Goal: Task Accomplishment & Management: Complete application form

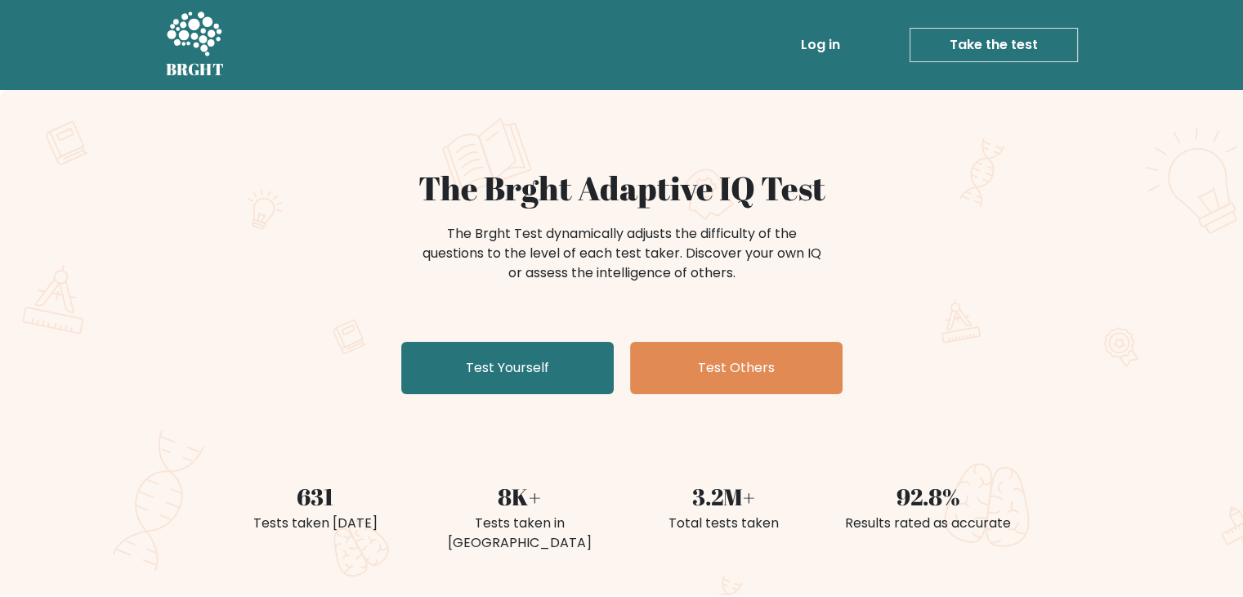
click at [604, 194] on h1 "The Brght Adaptive IQ Test" at bounding box center [622, 187] width 798 height 39
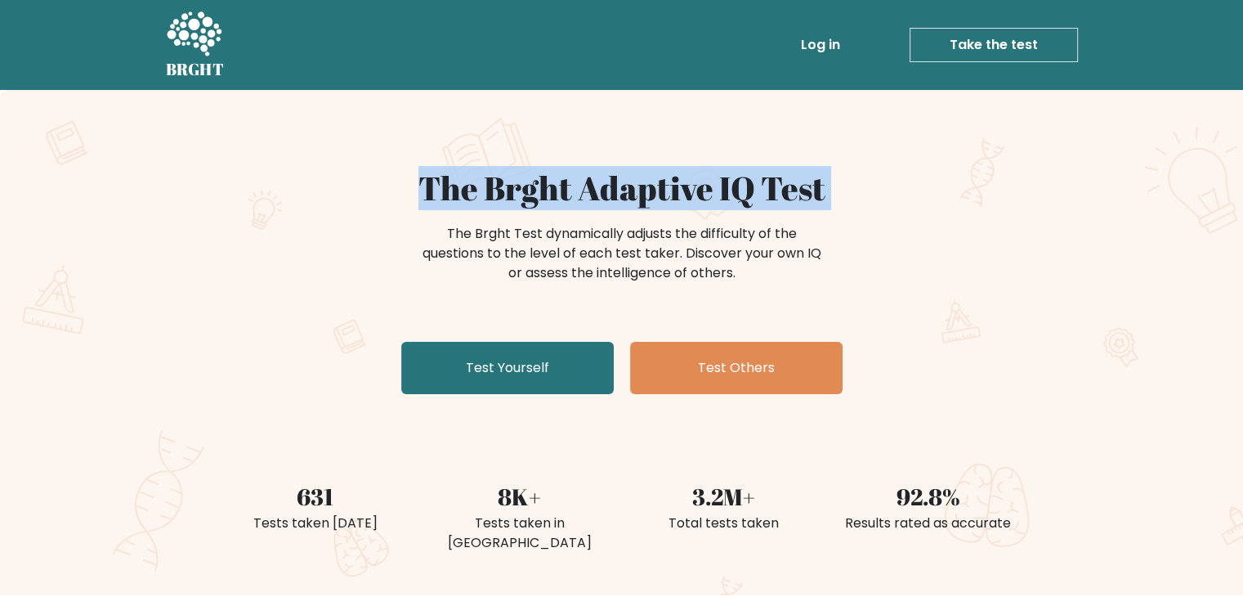
click at [604, 194] on h1 "The Brght Adaptive IQ Test" at bounding box center [622, 187] width 798 height 39
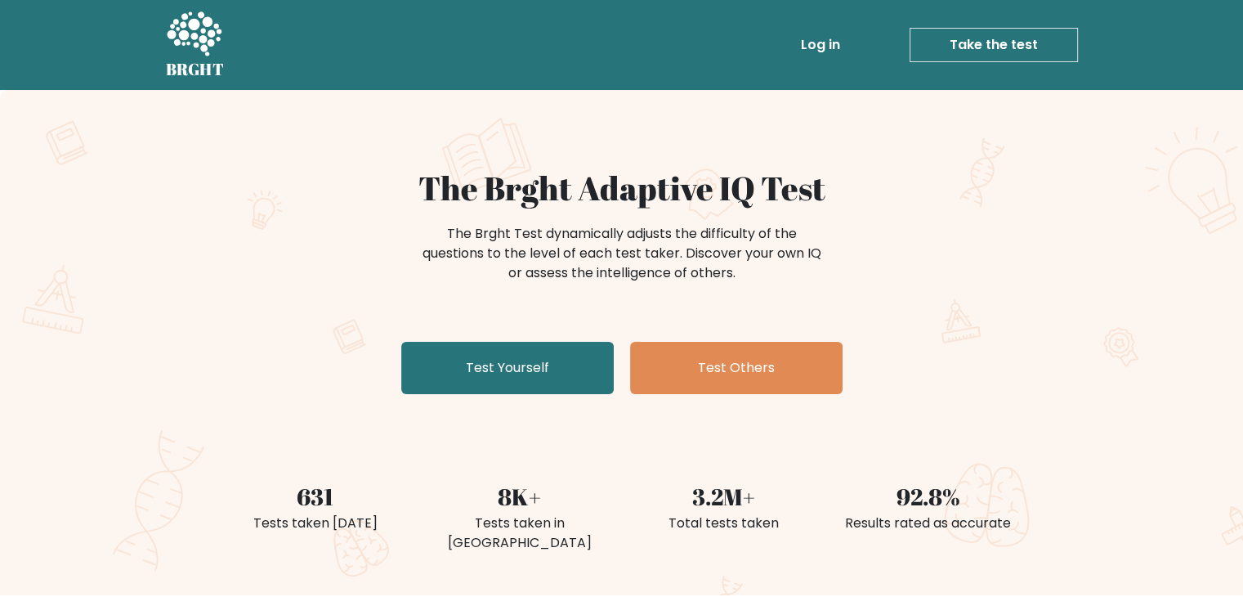
click at [638, 311] on div "The Brght Adaptive IQ Test The Brght Test dynamically adjusts the difficulty of…" at bounding box center [621, 284] width 817 height 232
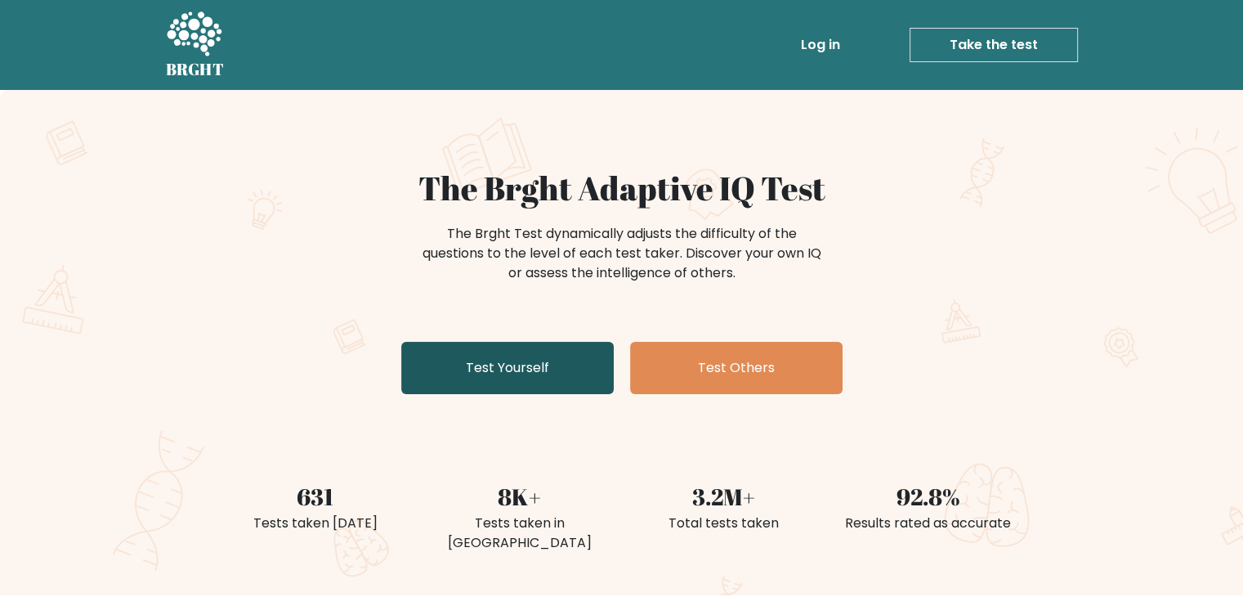
click at [548, 349] on link "Test Yourself" at bounding box center [507, 368] width 213 height 52
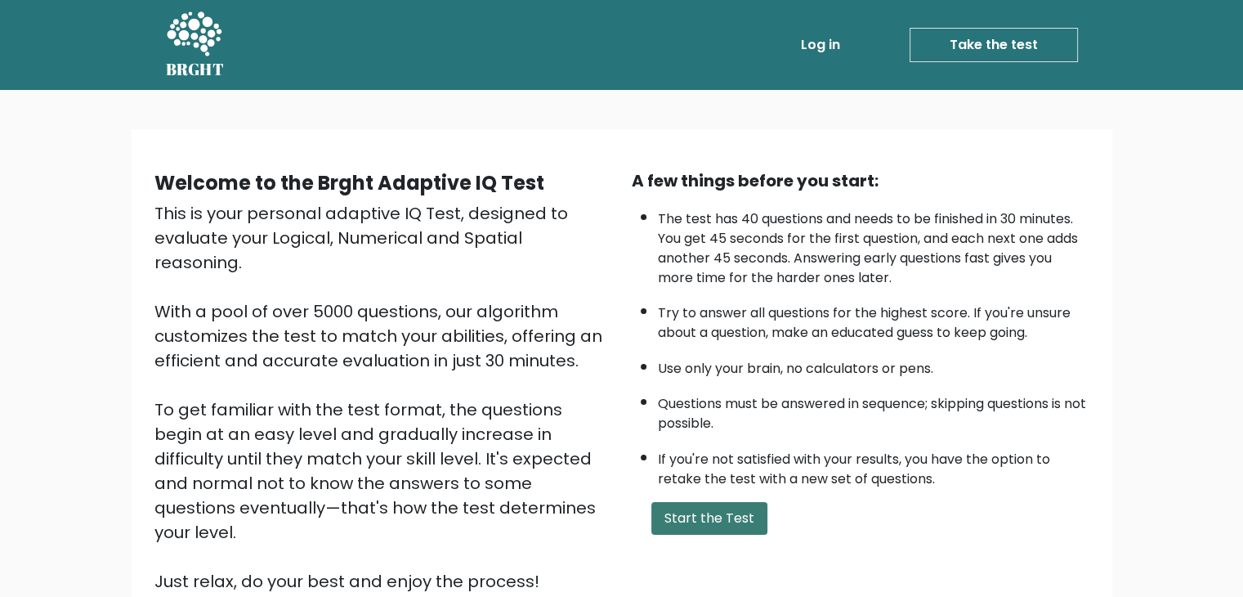
click at [683, 522] on button "Start the Test" at bounding box center [710, 518] width 116 height 33
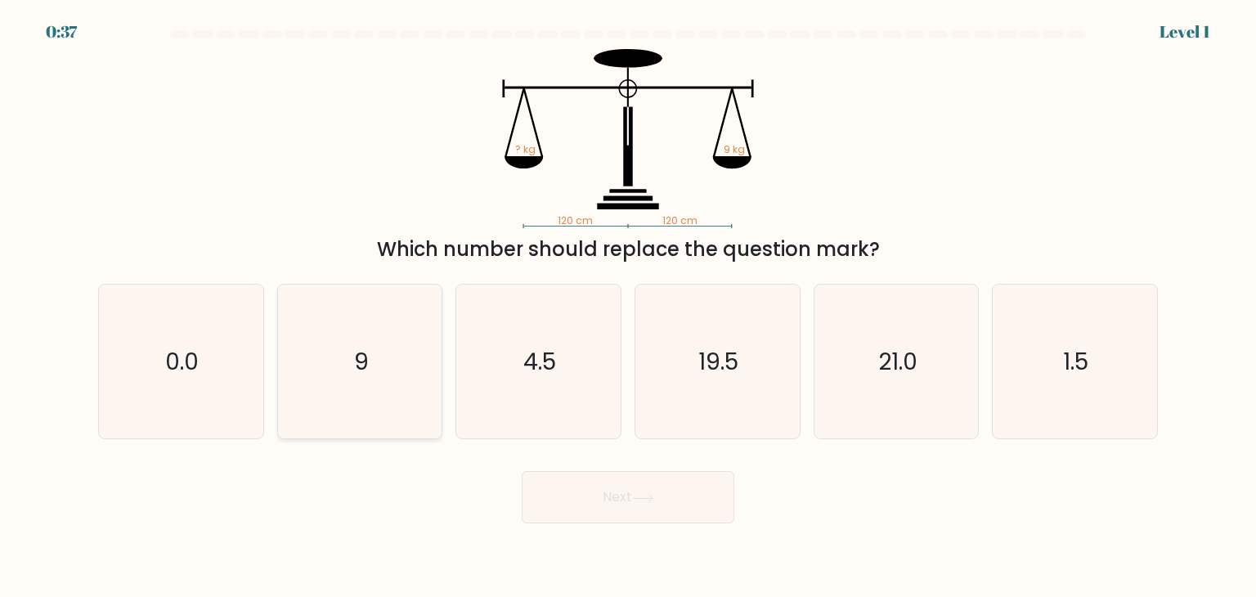
click at [383, 347] on icon "9" at bounding box center [360, 361] width 154 height 154
click at [628, 307] on input "b. 9" at bounding box center [628, 302] width 1 height 8
radio input "true"
click at [582, 490] on button "Next" at bounding box center [628, 497] width 213 height 52
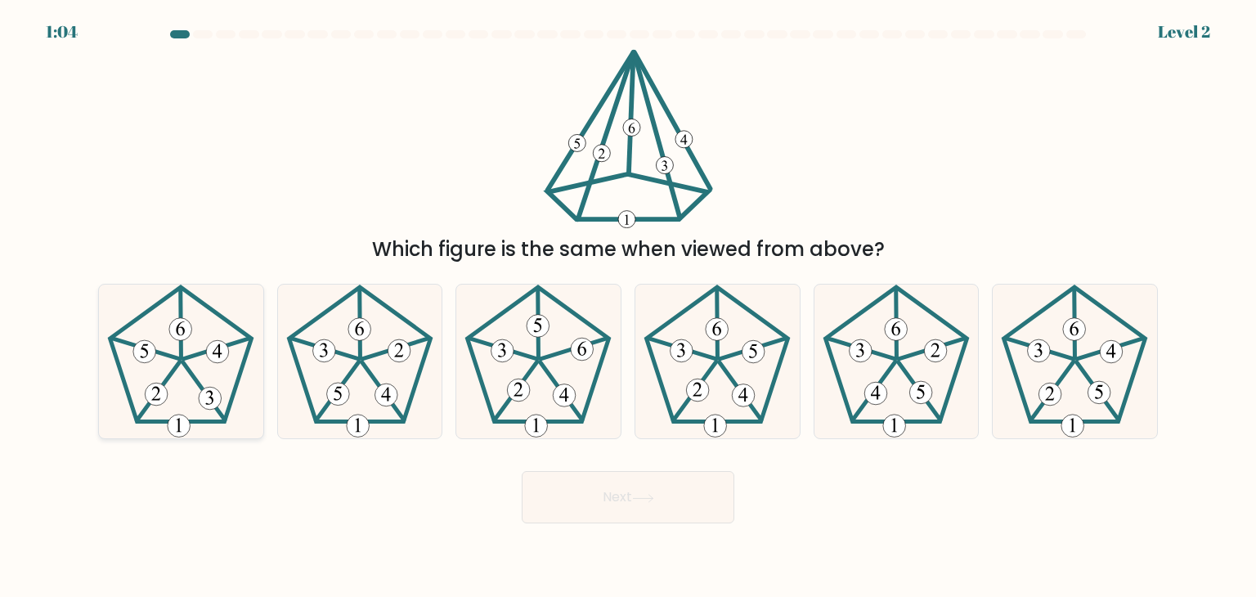
click at [239, 387] on icon at bounding box center [181, 361] width 154 height 154
click at [628, 307] on input "a." at bounding box center [628, 302] width 1 height 8
radio input "true"
click at [675, 511] on button "Next" at bounding box center [628, 497] width 213 height 52
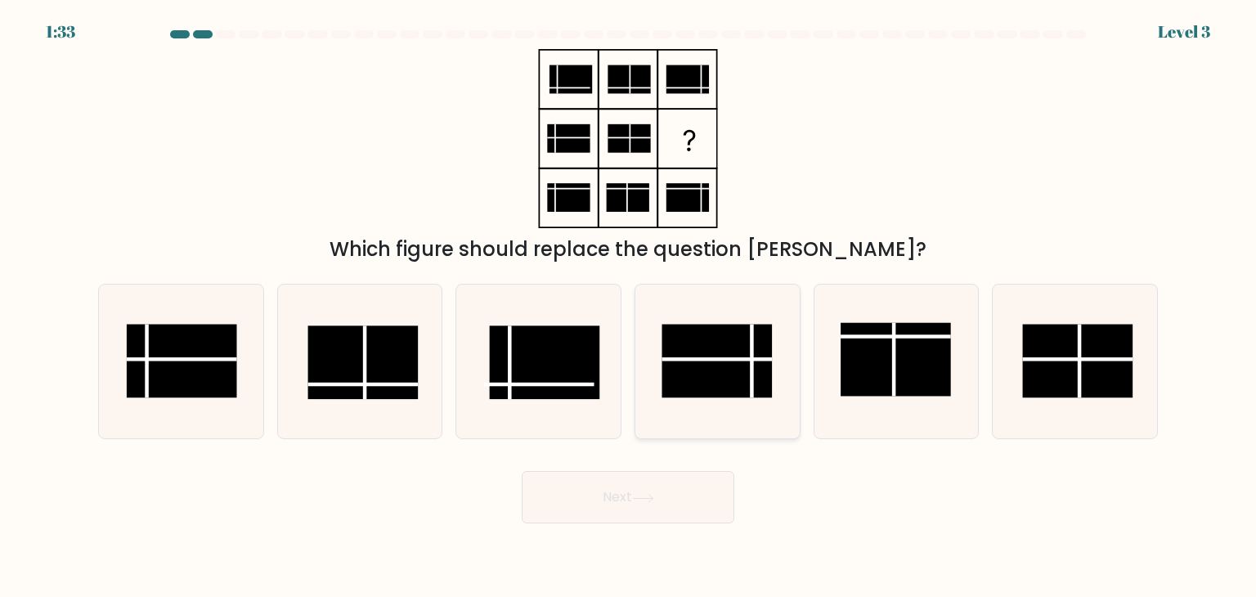
click at [752, 362] on line at bounding box center [752, 362] width 0 height 74
click at [629, 307] on input "d." at bounding box center [628, 302] width 1 height 8
radio input "true"
click at [660, 487] on button "Next" at bounding box center [628, 497] width 213 height 52
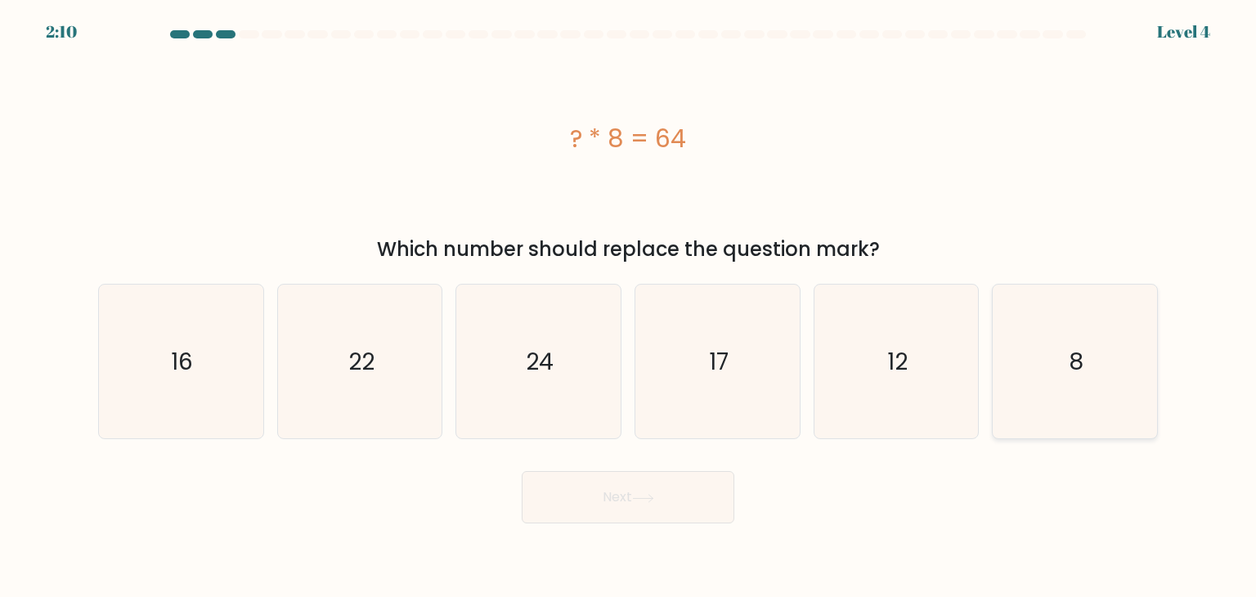
click at [1038, 311] on icon "8" at bounding box center [1074, 361] width 154 height 154
click at [629, 307] on input "f. 8" at bounding box center [628, 302] width 1 height 8
radio input "true"
click at [673, 504] on button "Next" at bounding box center [628, 497] width 213 height 52
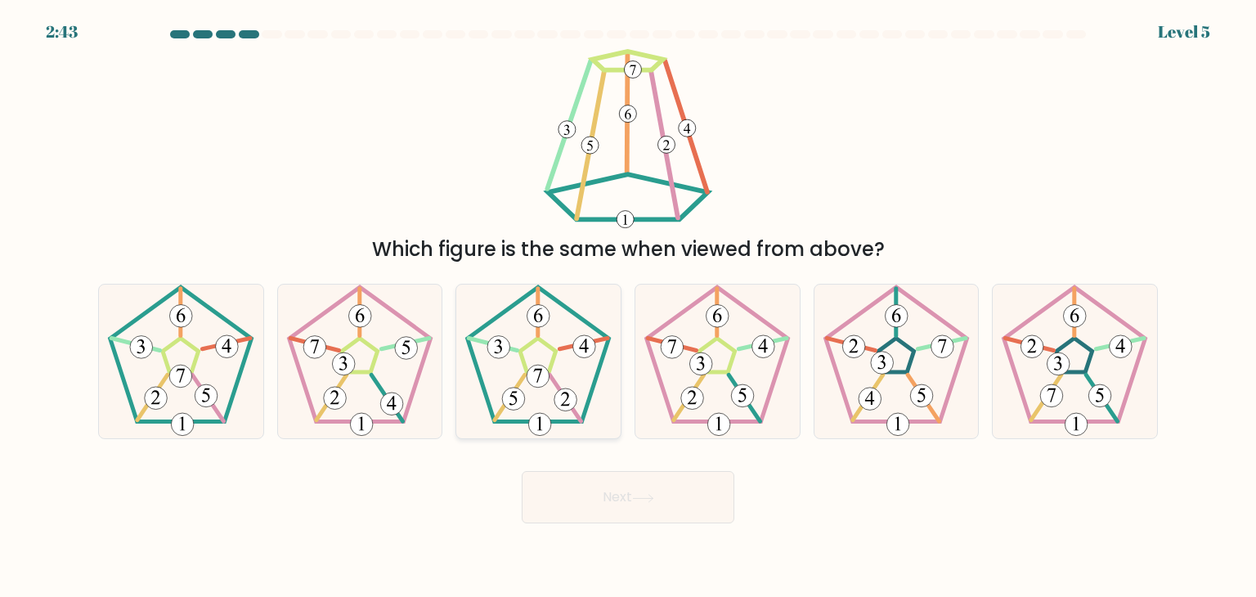
click at [549, 401] on icon at bounding box center [538, 361] width 154 height 154
click at [628, 307] on input "c." at bounding box center [628, 302] width 1 height 8
radio input "true"
click at [582, 485] on button "Next" at bounding box center [628, 497] width 213 height 52
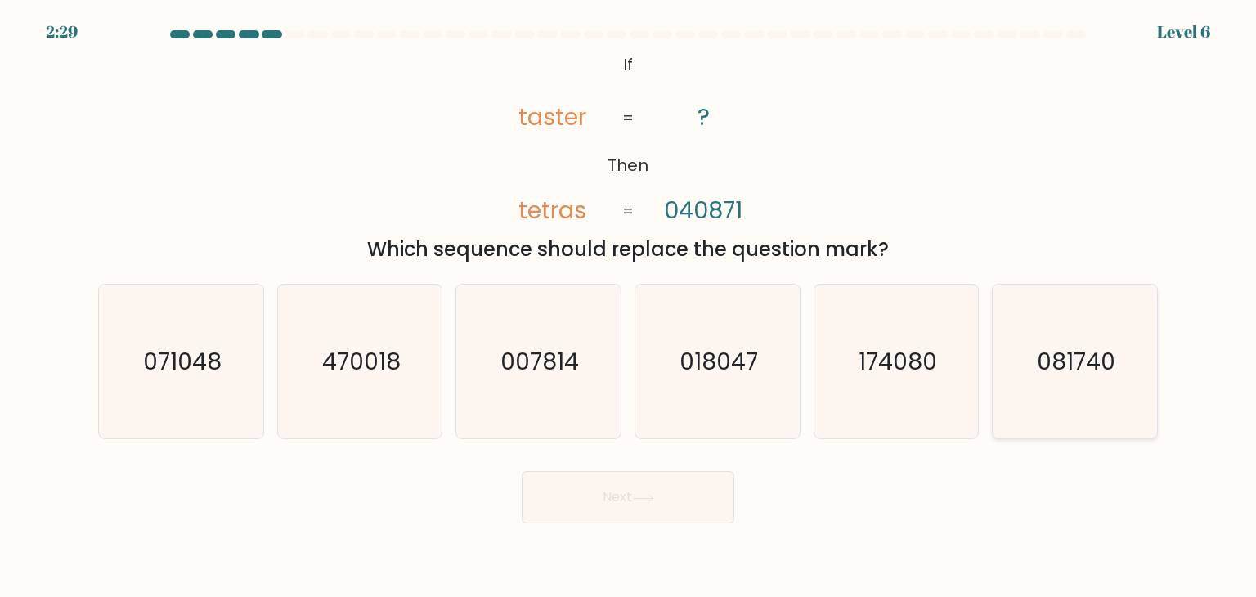
click at [1068, 396] on icon "081740" at bounding box center [1074, 361] width 154 height 154
click at [629, 307] on input "f. 081740" at bounding box center [628, 302] width 1 height 8
radio input "true"
click at [630, 495] on button "Next" at bounding box center [628, 497] width 213 height 52
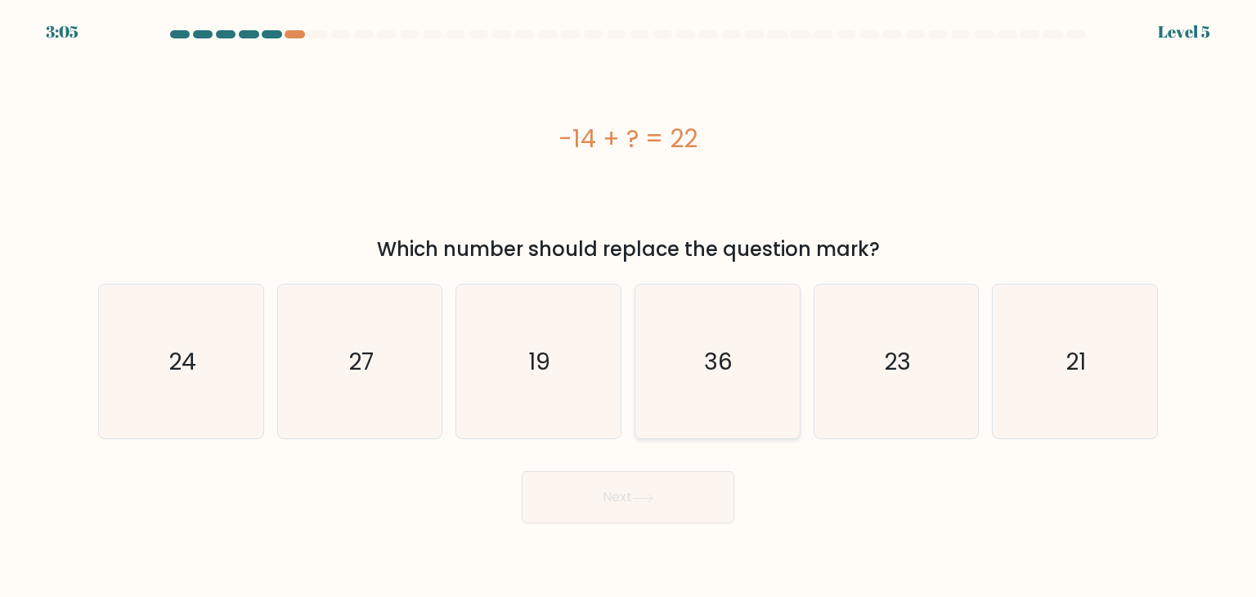
click at [670, 371] on icon "36" at bounding box center [717, 361] width 154 height 154
click at [629, 307] on input "d. 36" at bounding box center [628, 302] width 1 height 8
radio input "true"
click at [634, 486] on button "Next" at bounding box center [628, 497] width 213 height 52
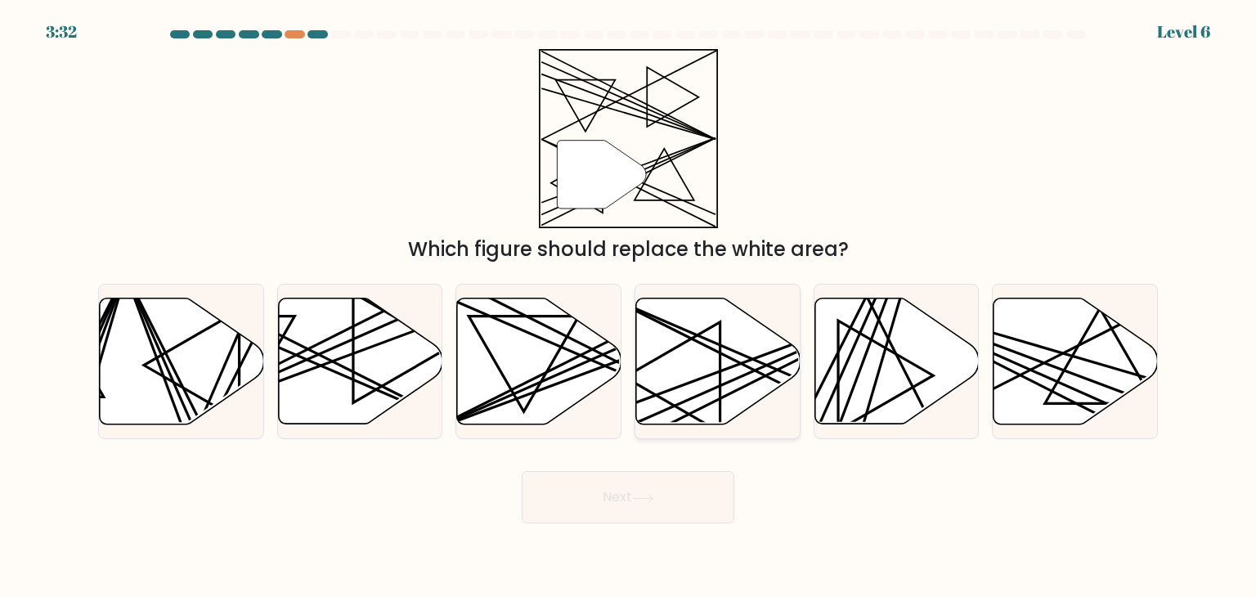
click at [755, 341] on icon at bounding box center [718, 361] width 164 height 126
click at [629, 307] on input "d." at bounding box center [628, 302] width 1 height 8
radio input "true"
click at [666, 505] on button "Next" at bounding box center [628, 497] width 213 height 52
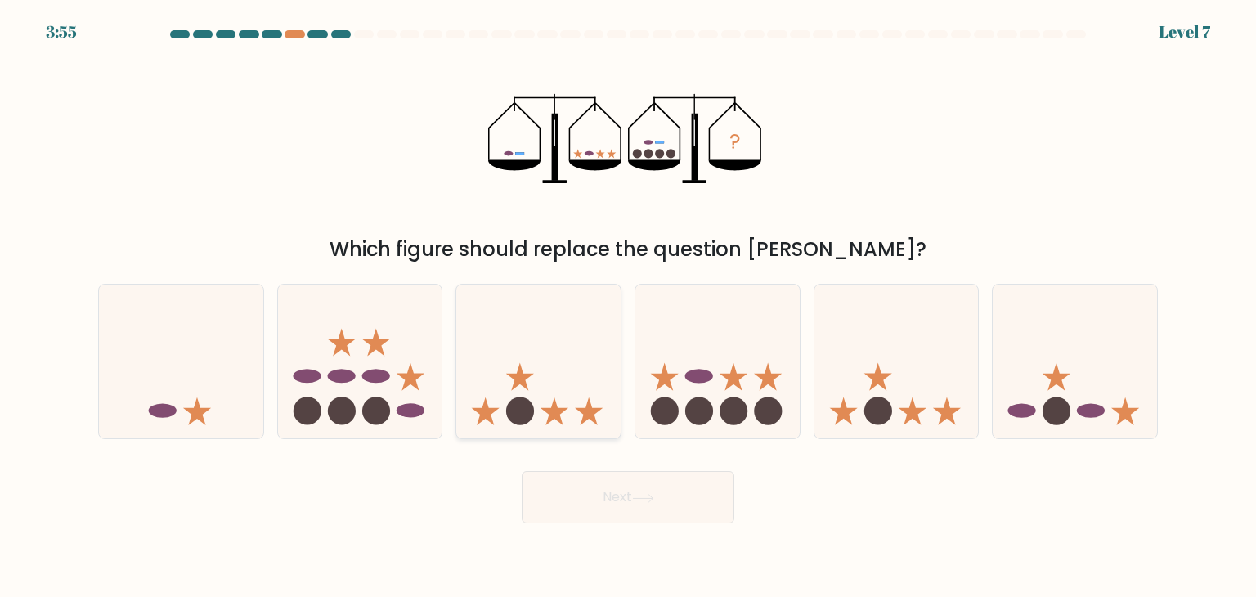
click at [517, 311] on icon at bounding box center [538, 361] width 164 height 136
click at [628, 307] on input "c." at bounding box center [628, 302] width 1 height 8
radio input "true"
click at [580, 504] on button "Next" at bounding box center [628, 497] width 213 height 52
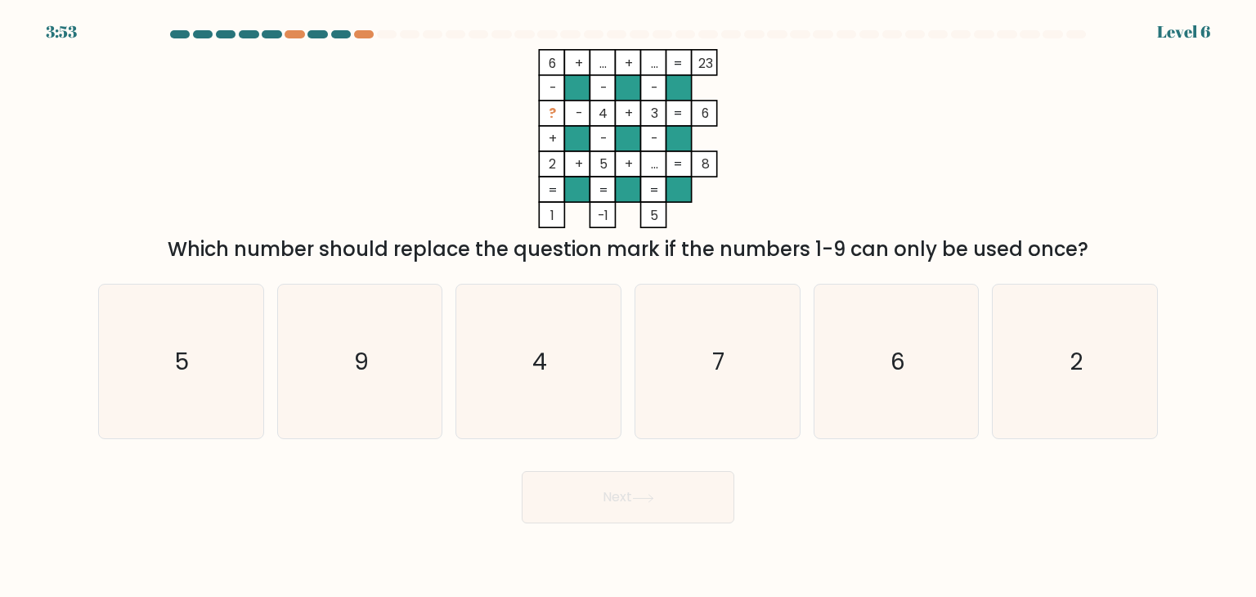
click at [580, 504] on button "Next" at bounding box center [628, 497] width 213 height 52
click at [893, 182] on div "6 + ... + ... 23 - - - ? - 4 + 3 6 + - - 2 + 5 + ... = 8 = = = = 1 -1 5 = Which…" at bounding box center [627, 156] width 1079 height 215
click at [708, 365] on icon "7" at bounding box center [717, 361] width 154 height 154
click at [629, 307] on input "d. 7" at bounding box center [628, 302] width 1 height 8
radio input "true"
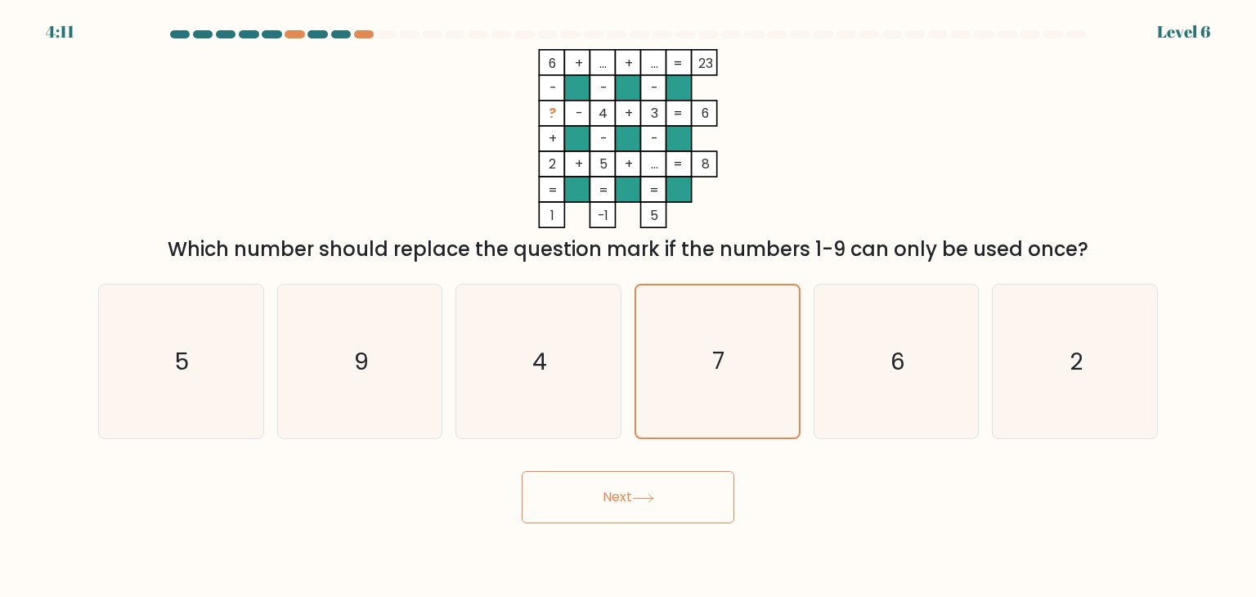
click at [644, 495] on icon at bounding box center [643, 498] width 22 height 9
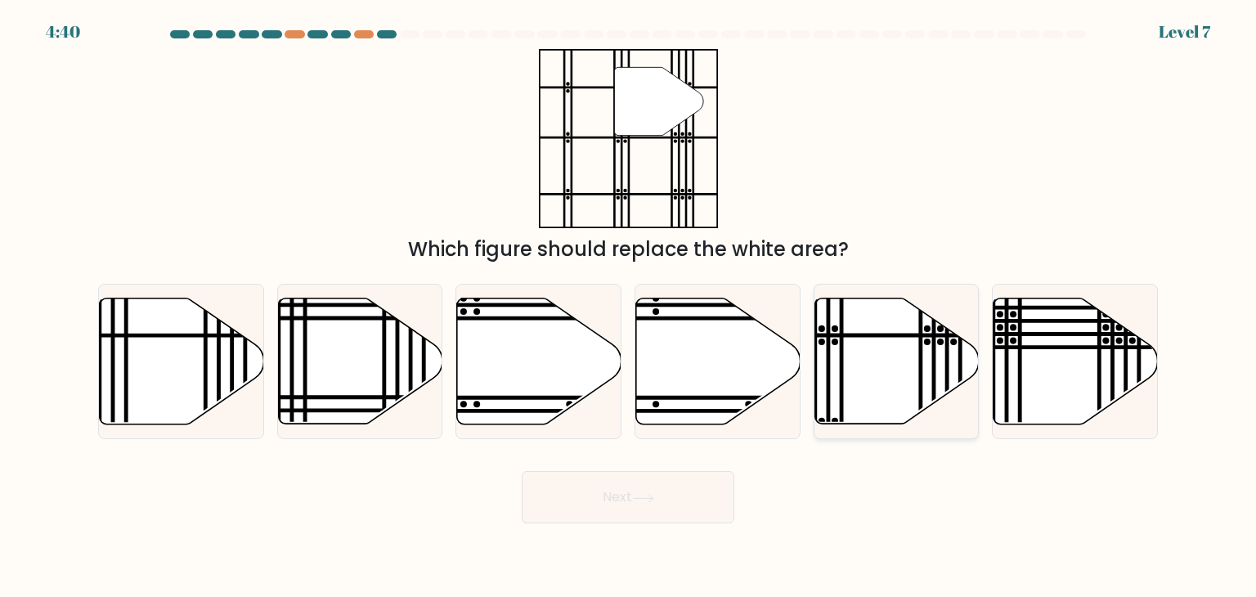
click at [861, 395] on icon at bounding box center [896, 361] width 164 height 126
click at [629, 307] on input "e." at bounding box center [628, 302] width 1 height 8
radio input "true"
click at [652, 509] on button "Next" at bounding box center [628, 497] width 213 height 52
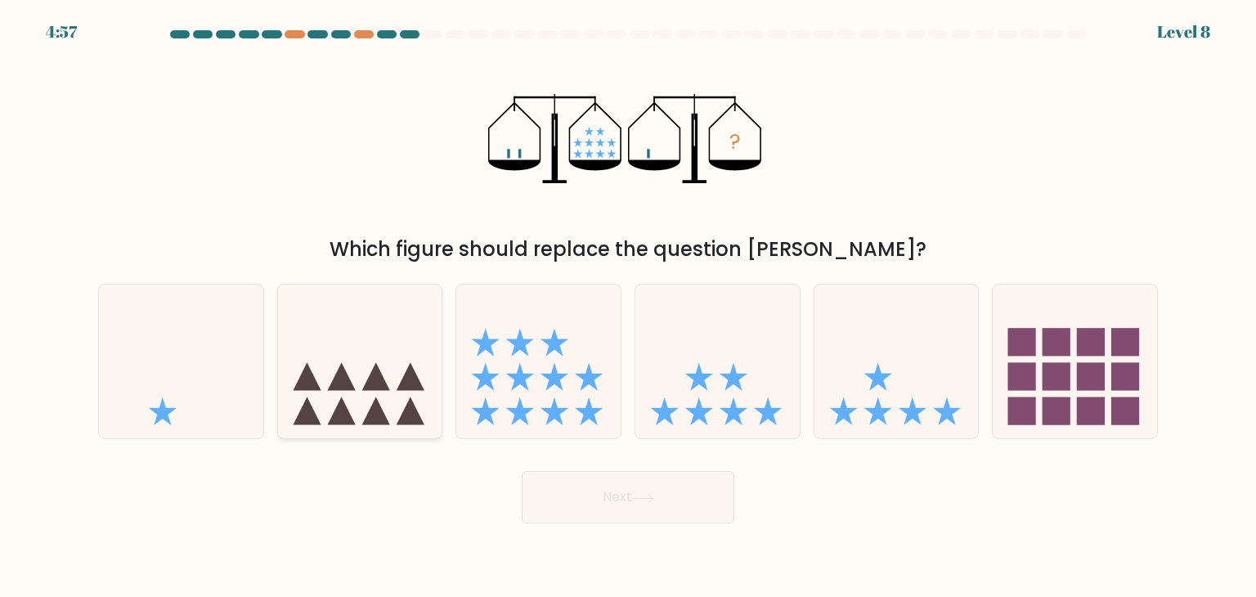
click at [319, 379] on icon at bounding box center [360, 361] width 164 height 136
click at [628, 307] on input "b." at bounding box center [628, 302] width 1 height 8
radio input "true"
click at [629, 514] on button "Next" at bounding box center [628, 497] width 213 height 52
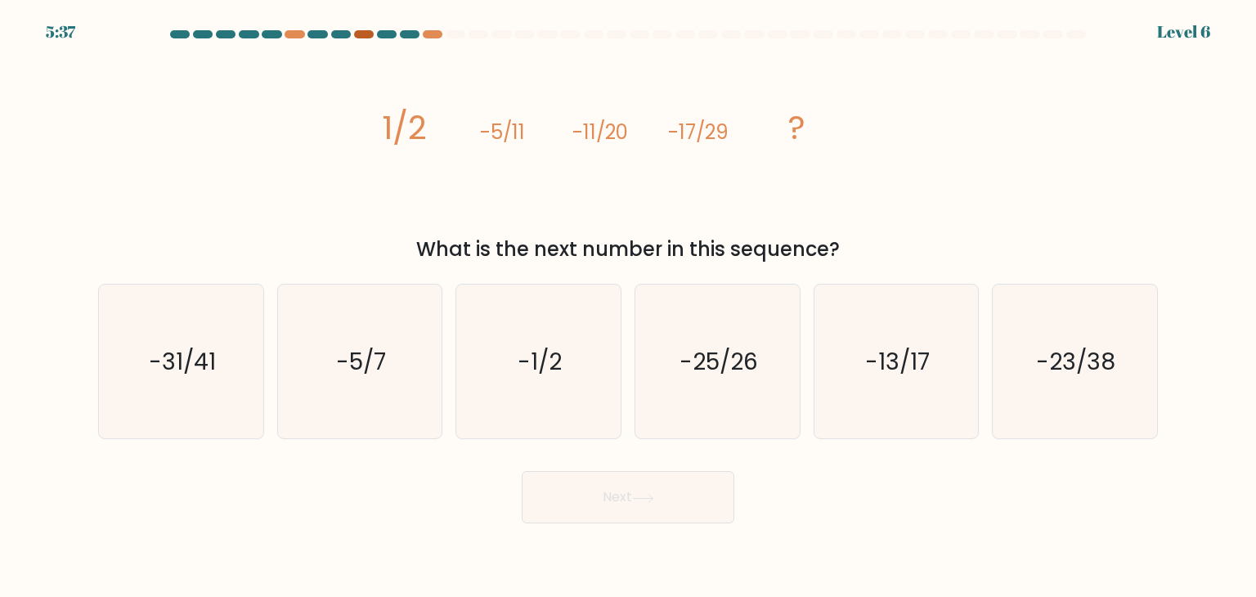
click at [356, 32] on div at bounding box center [364, 34] width 20 height 8
click at [1090, 383] on icon "-23/38" at bounding box center [1074, 361] width 154 height 154
click at [629, 307] on input "f. -23/38" at bounding box center [628, 302] width 1 height 8
radio input "true"
click at [652, 499] on icon at bounding box center [643, 497] width 20 height 7
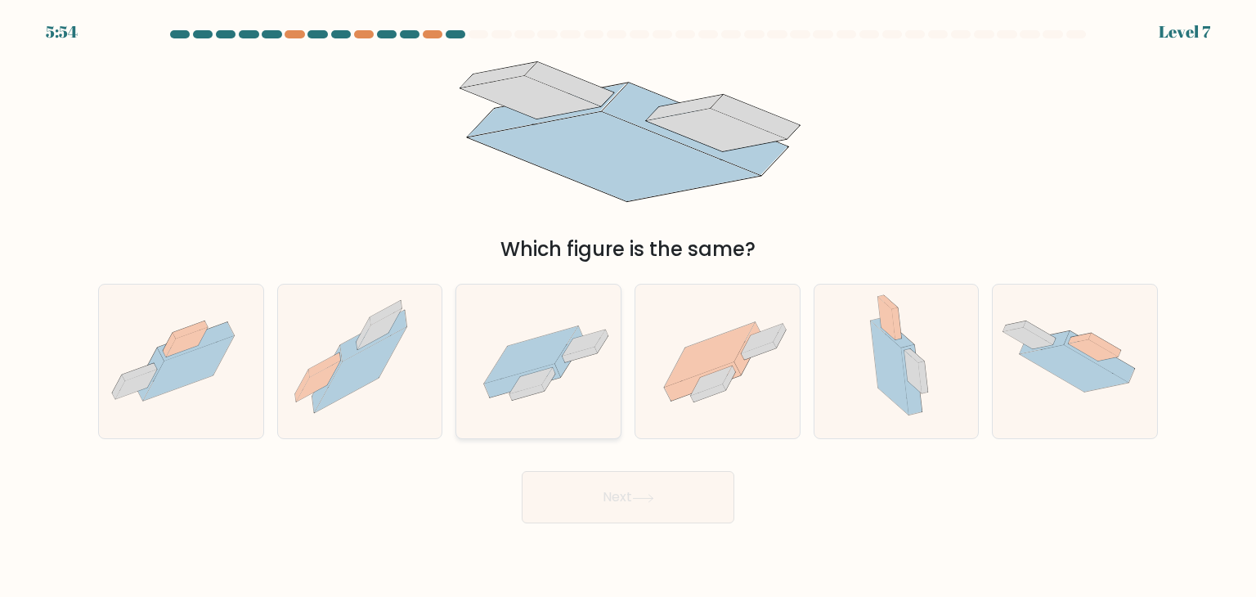
click at [578, 341] on icon at bounding box center [583, 342] width 43 height 26
click at [628, 307] on input "c." at bounding box center [628, 302] width 1 height 8
radio input "true"
click at [615, 499] on button "Next" at bounding box center [628, 497] width 213 height 52
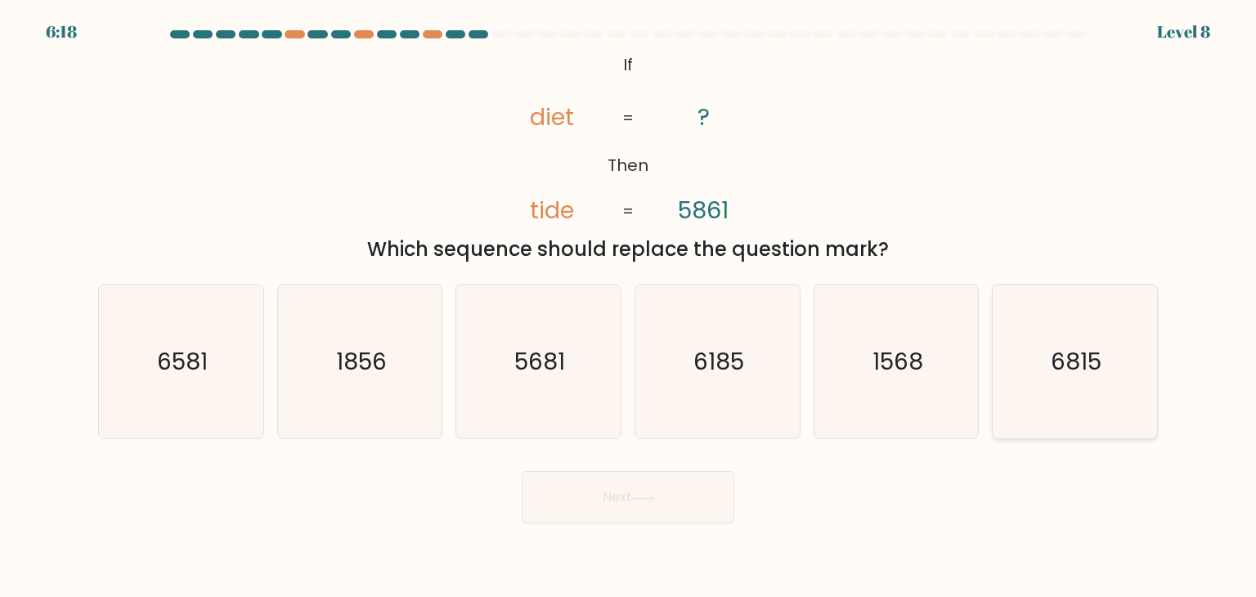
click at [1066, 380] on icon "6815" at bounding box center [1074, 361] width 154 height 154
click at [629, 307] on input "f. 6815" at bounding box center [628, 302] width 1 height 8
radio input "true"
click at [697, 508] on button "Next" at bounding box center [628, 497] width 213 height 52
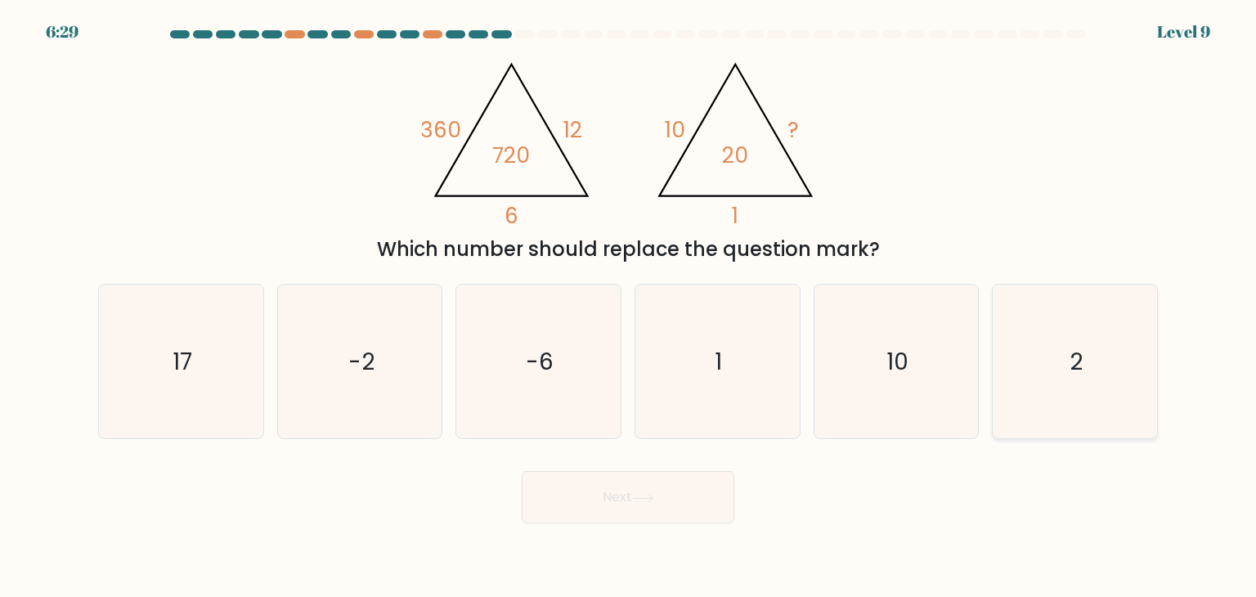
click at [1077, 375] on text "2" at bounding box center [1075, 361] width 13 height 33
click at [629, 307] on input "f. 2" at bounding box center [628, 302] width 1 height 8
radio input "true"
click at [625, 491] on button "Next" at bounding box center [628, 497] width 213 height 52
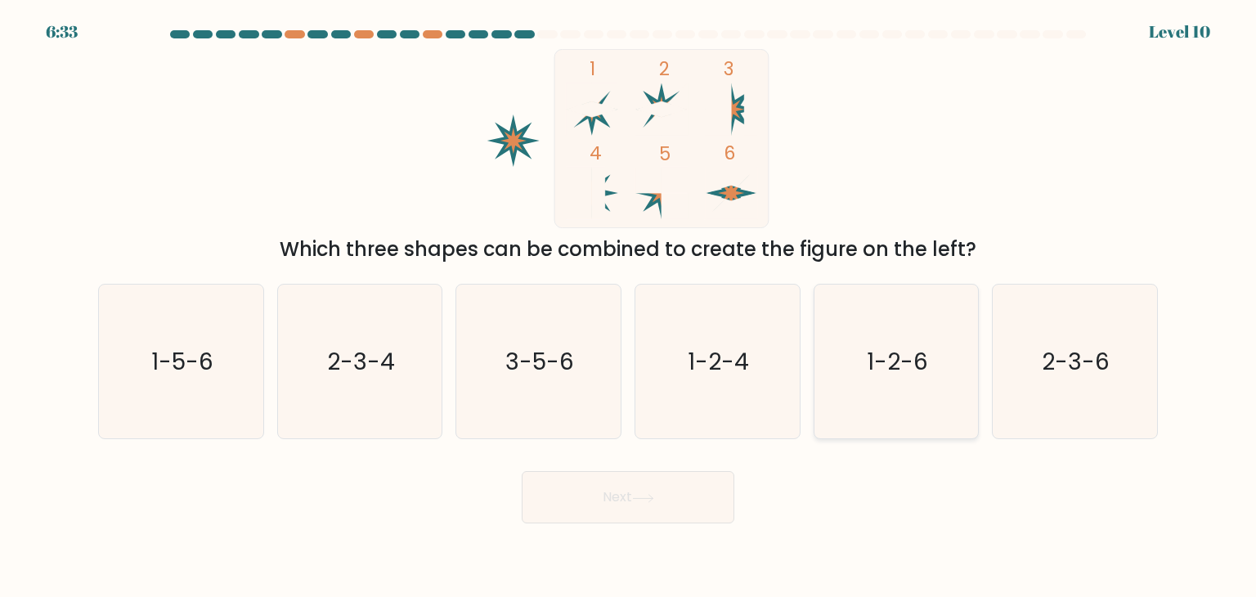
click at [885, 363] on text "1-2-6" at bounding box center [896, 361] width 61 height 33
click at [629, 307] on input "e. 1-2-6" at bounding box center [628, 302] width 1 height 8
radio input "true"
click at [651, 495] on icon at bounding box center [643, 498] width 22 height 9
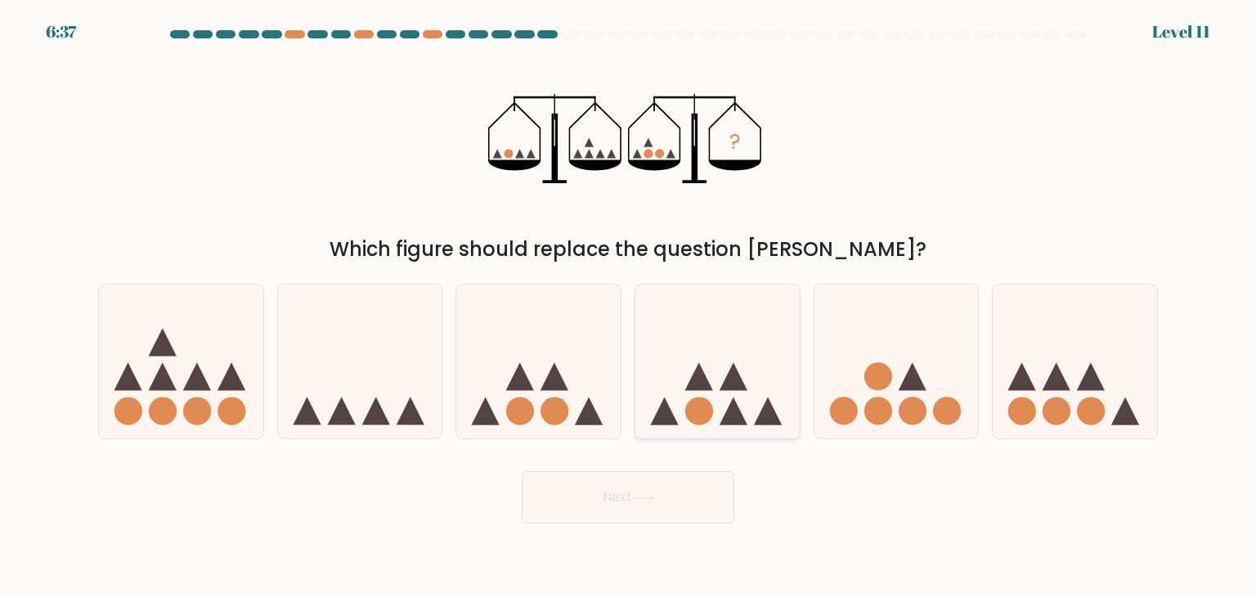
click at [756, 395] on icon at bounding box center [717, 361] width 164 height 136
click at [629, 307] on input "d." at bounding box center [628, 302] width 1 height 8
radio input "true"
click at [589, 523] on body "6:33 Level 11" at bounding box center [628, 298] width 1256 height 597
click at [602, 504] on button "Next" at bounding box center [628, 497] width 213 height 52
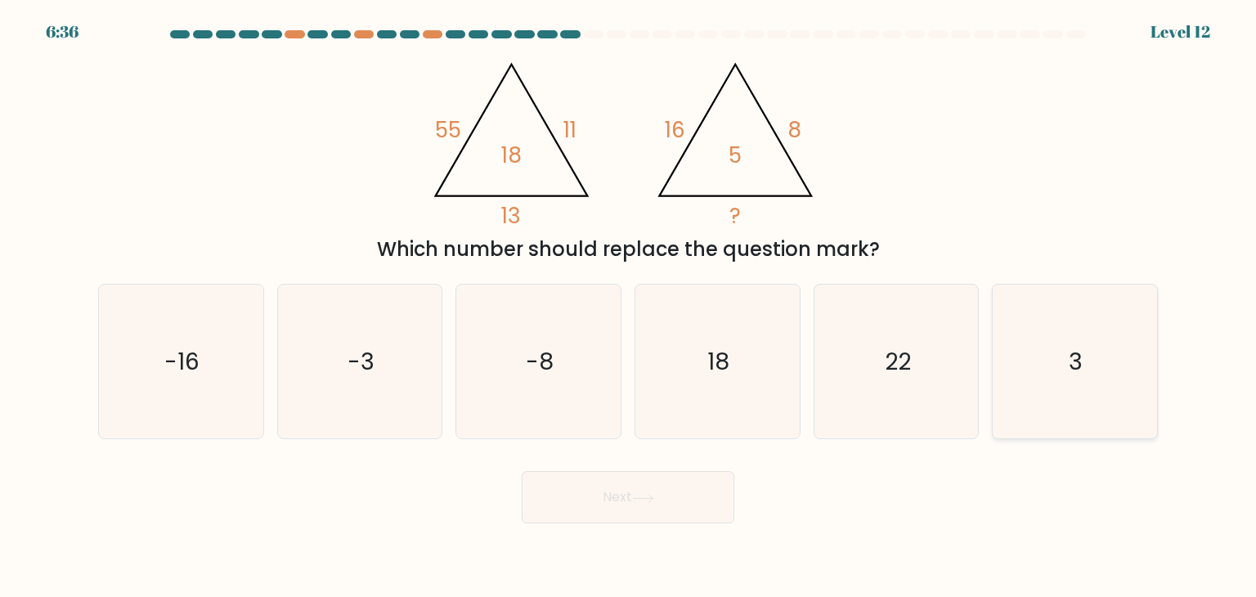
click at [1097, 350] on icon "3" at bounding box center [1074, 361] width 154 height 154
click at [629, 307] on input "f. 3" at bounding box center [628, 302] width 1 height 8
radio input "true"
click at [672, 485] on button "Next" at bounding box center [628, 497] width 213 height 52
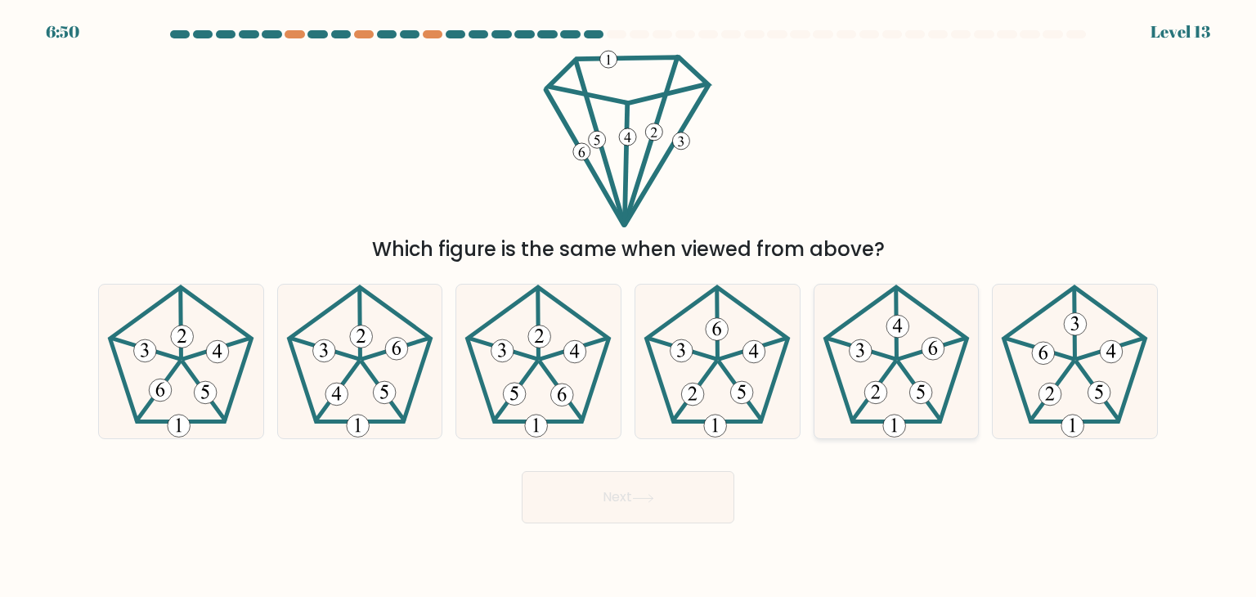
click at [922, 347] on 767 at bounding box center [932, 349] width 23 height 23
click at [629, 307] on input "e." at bounding box center [628, 302] width 1 height 8
radio input "true"
click at [647, 499] on icon at bounding box center [643, 498] width 22 height 9
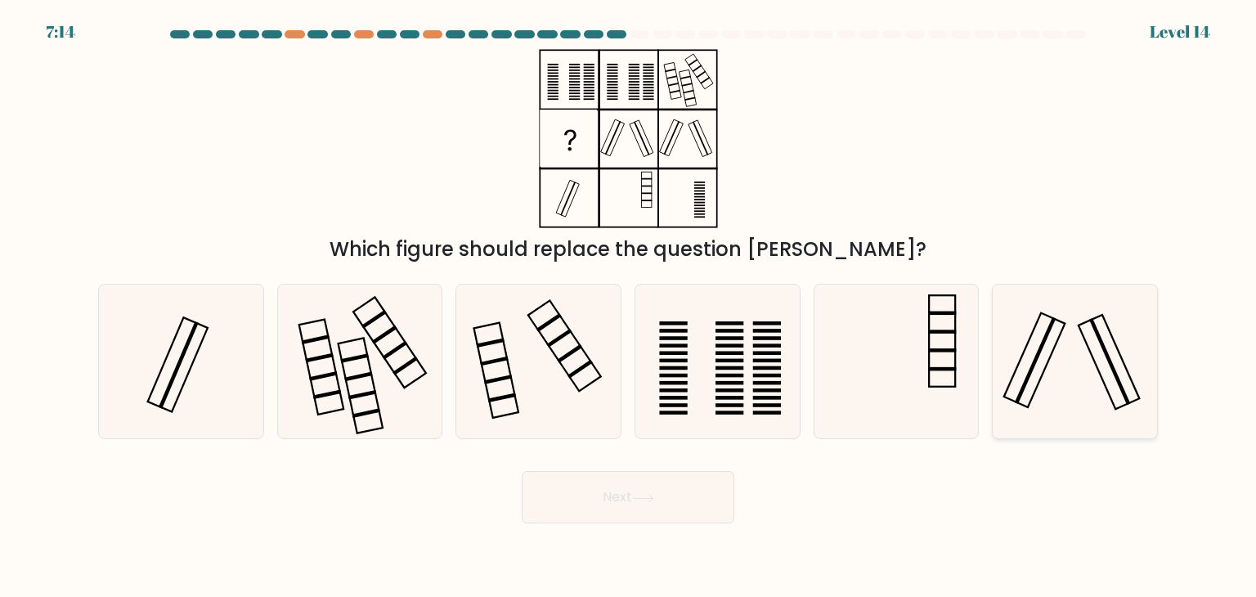
click at [1053, 358] on icon at bounding box center [1074, 361] width 154 height 154
click at [629, 307] on input "f." at bounding box center [628, 302] width 1 height 8
radio input "true"
click at [547, 374] on icon at bounding box center [538, 361] width 154 height 154
click at [628, 307] on input "c." at bounding box center [628, 302] width 1 height 8
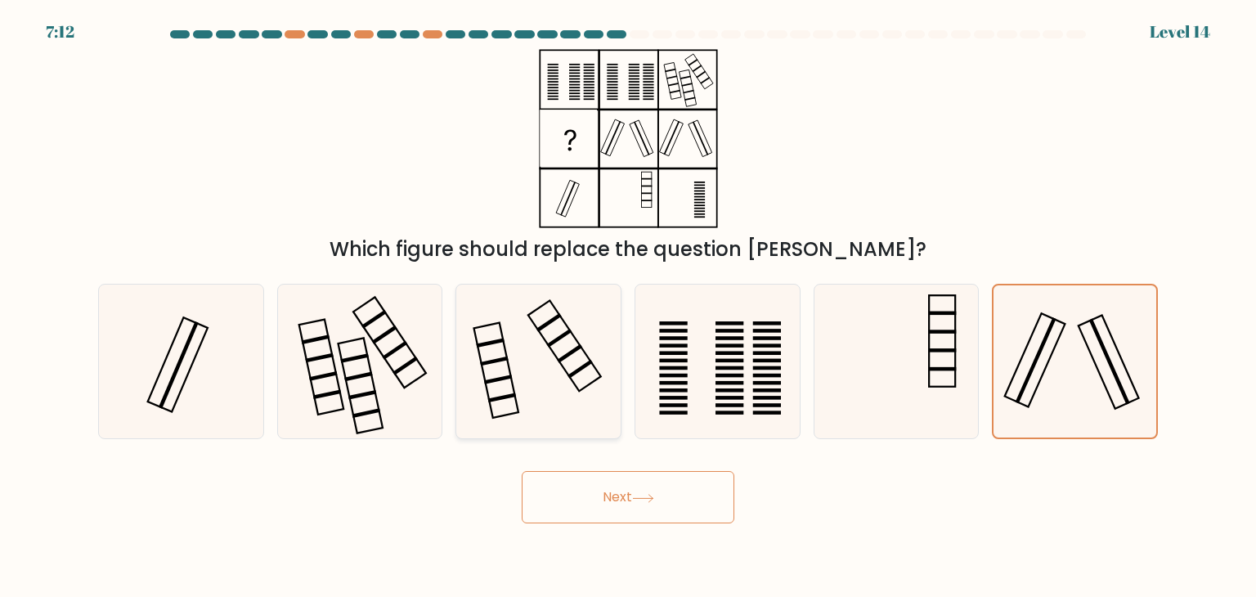
radio input "true"
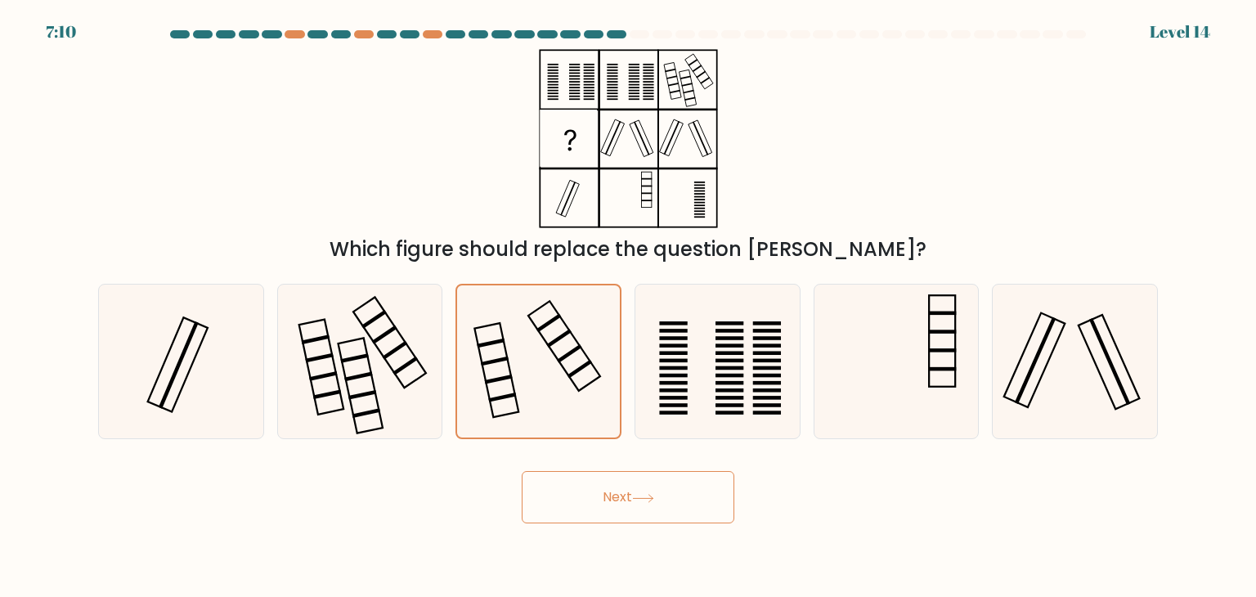
click at [1161, 351] on div "f." at bounding box center [1074, 361] width 179 height 155
click at [1082, 347] on icon at bounding box center [1074, 361] width 154 height 154
click at [629, 307] on input "f." at bounding box center [628, 302] width 1 height 8
radio input "true"
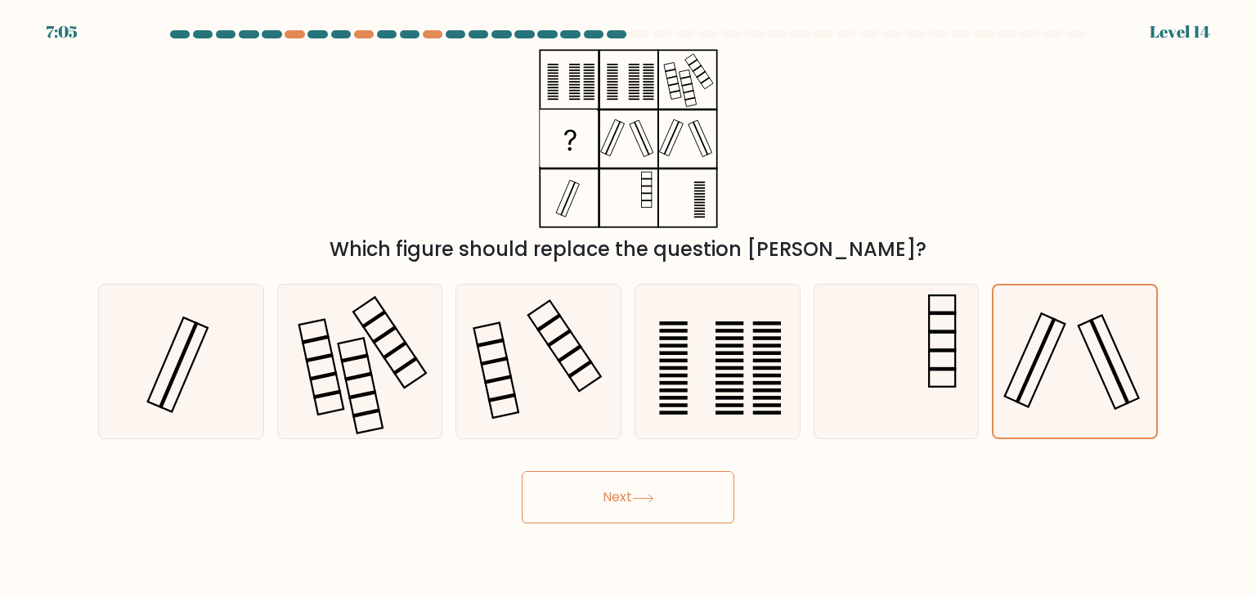
click at [660, 490] on button "Next" at bounding box center [628, 497] width 213 height 52
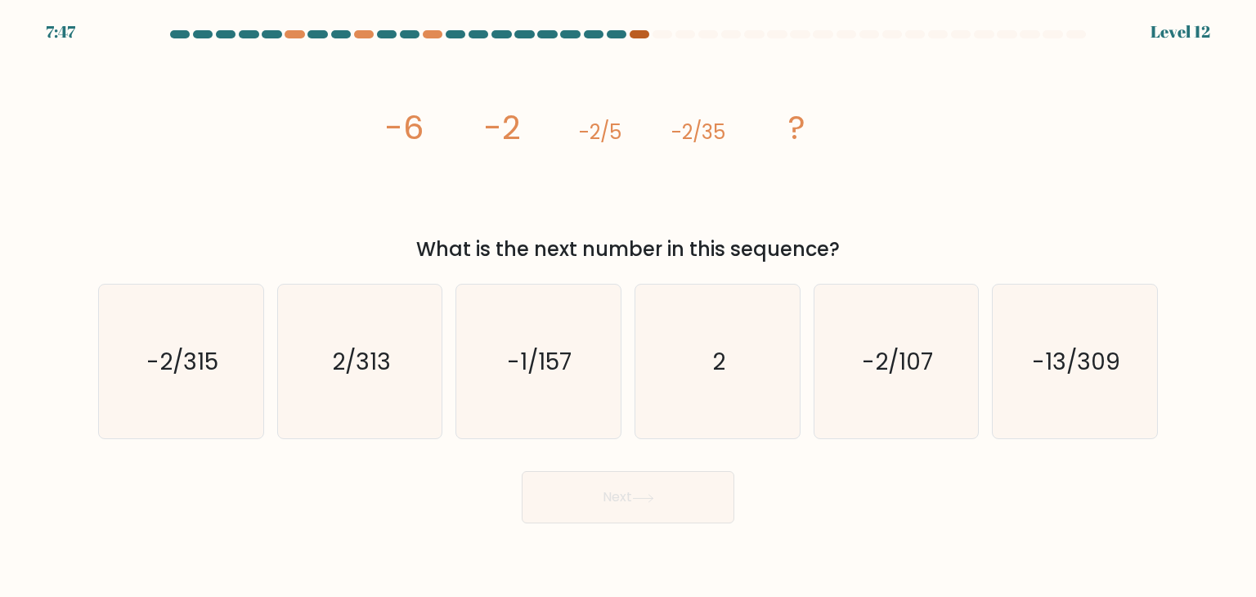
click at [636, 38] on div at bounding box center [639, 34] width 20 height 8
click at [900, 370] on text "-2/107" at bounding box center [897, 361] width 71 height 33
click at [629, 307] on input "e. -2/107" at bounding box center [628, 302] width 1 height 8
radio input "true"
click at [642, 502] on icon at bounding box center [643, 498] width 22 height 9
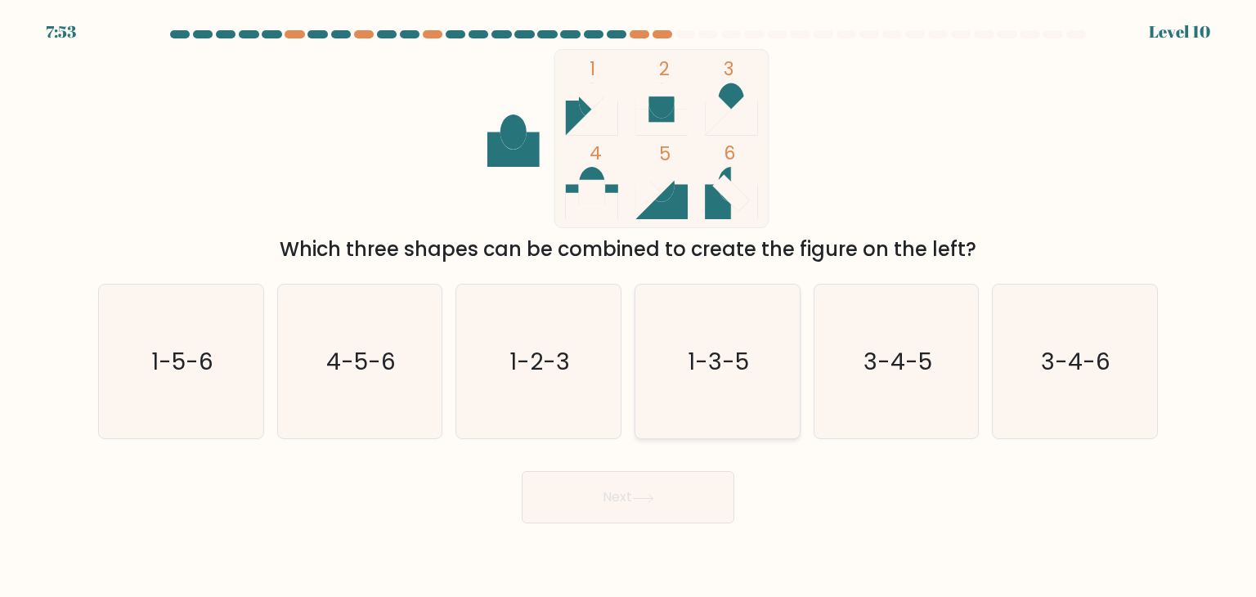
click at [727, 341] on icon "1-3-5" at bounding box center [717, 361] width 154 height 154
click at [629, 307] on input "d. 1-3-5" at bounding box center [628, 302] width 1 height 8
radio input "true"
click at [611, 499] on button "Next" at bounding box center [628, 497] width 213 height 52
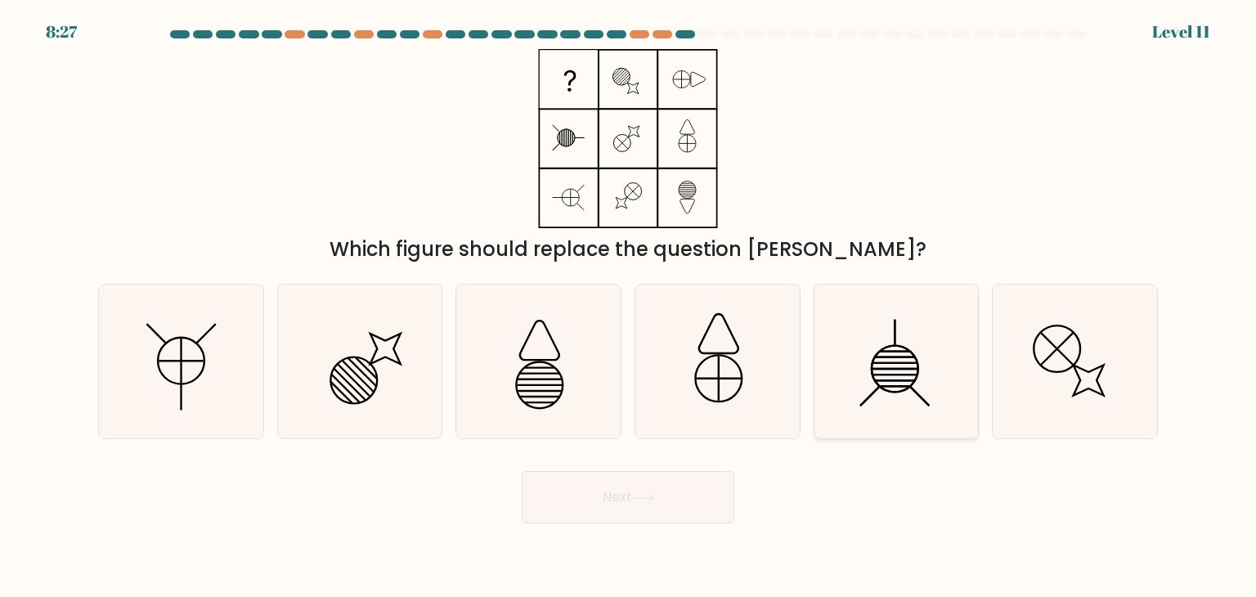
click at [911, 364] on icon at bounding box center [896, 361] width 154 height 154
click at [629, 307] on input "e." at bounding box center [628, 302] width 1 height 8
radio input "true"
click at [692, 491] on button "Next" at bounding box center [628, 497] width 213 height 52
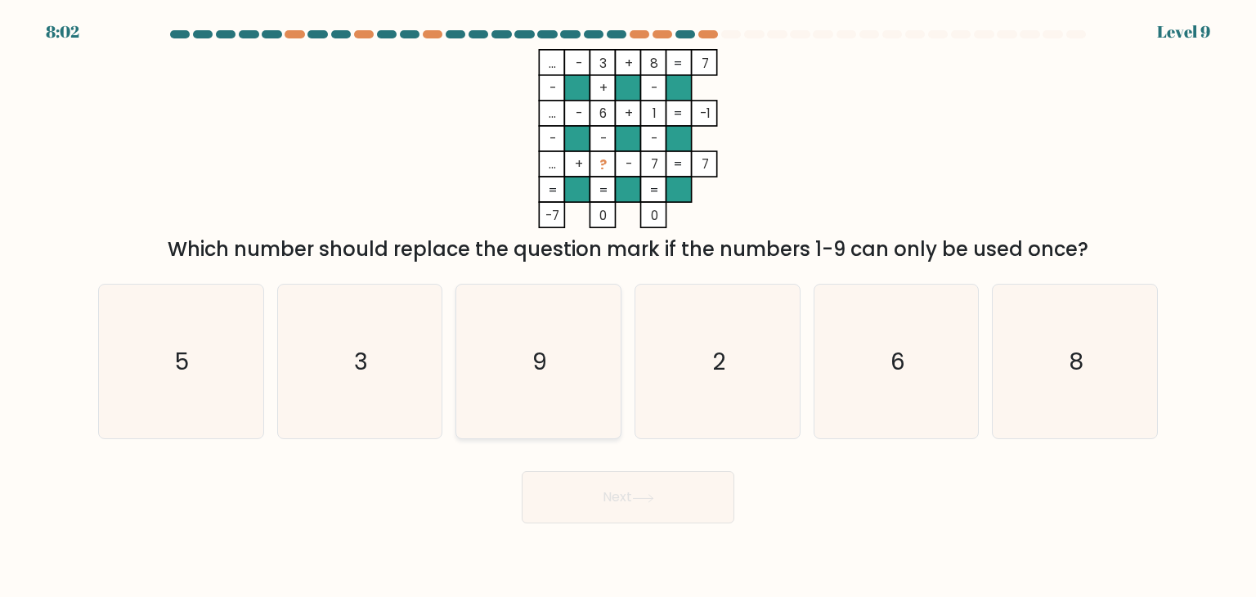
click at [543, 343] on icon "9" at bounding box center [538, 361] width 154 height 154
click at [628, 307] on input "c. 9" at bounding box center [628, 302] width 1 height 8
radio input "true"
click at [562, 481] on button "Next" at bounding box center [628, 497] width 213 height 52
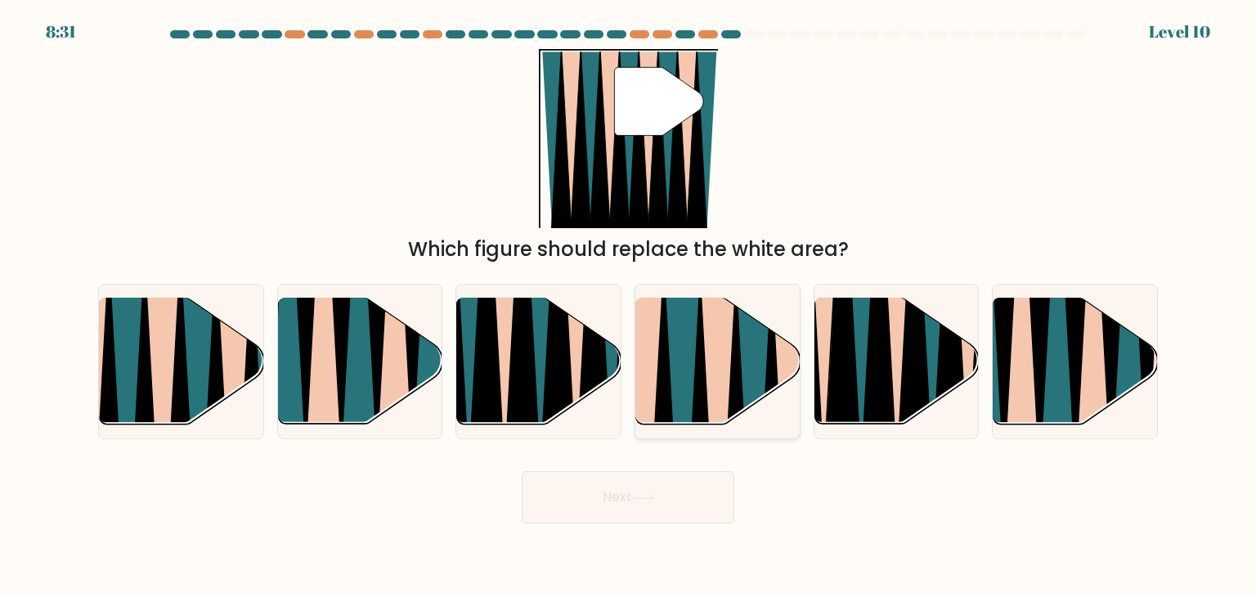
click at [683, 392] on icon at bounding box center [682, 430] width 37 height 329
click at [629, 307] on input "d." at bounding box center [628, 302] width 1 height 8
radio input "true"
click at [176, 378] on icon at bounding box center [180, 434] width 37 height 329
click at [628, 307] on input "a." at bounding box center [628, 302] width 1 height 8
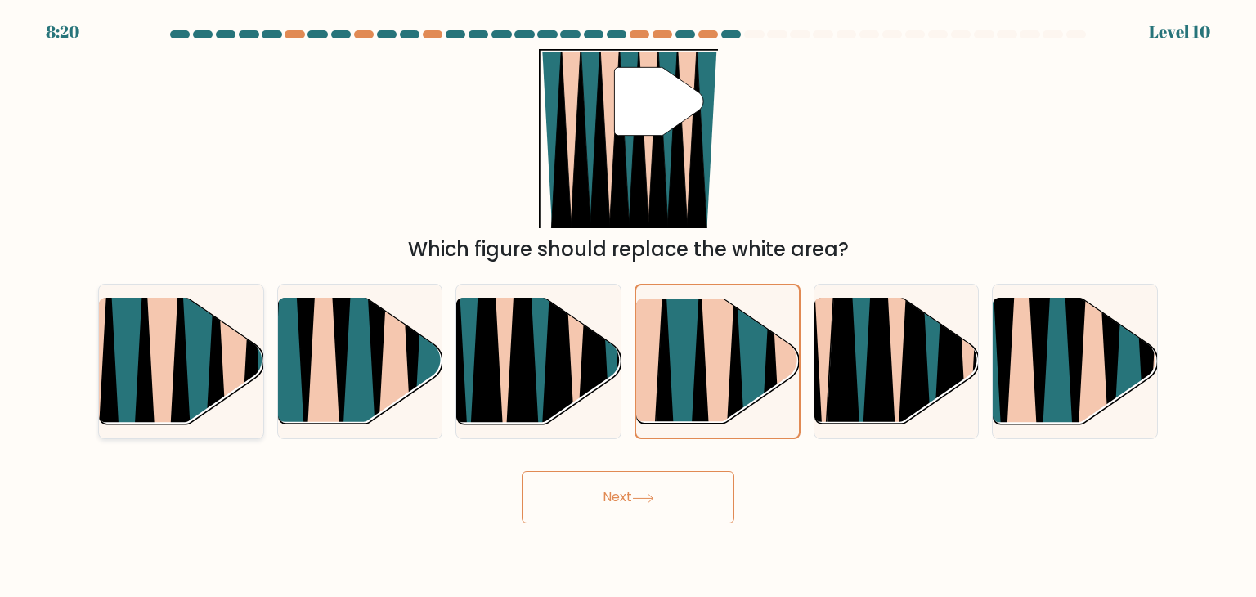
radio input "true"
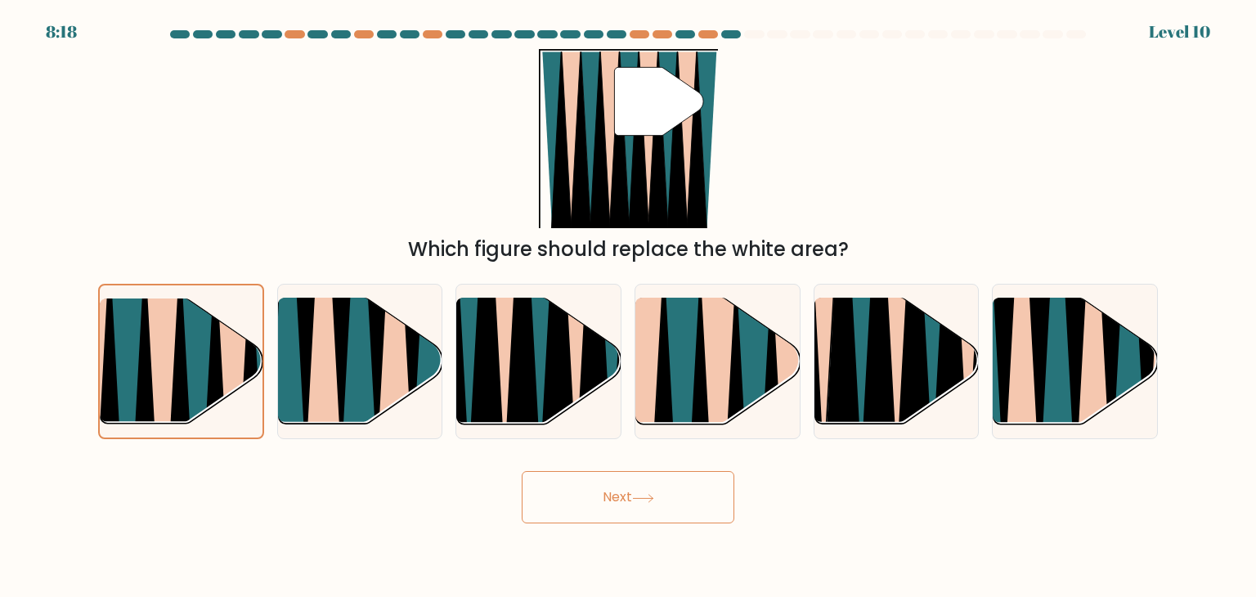
click at [618, 501] on button "Next" at bounding box center [628, 497] width 213 height 52
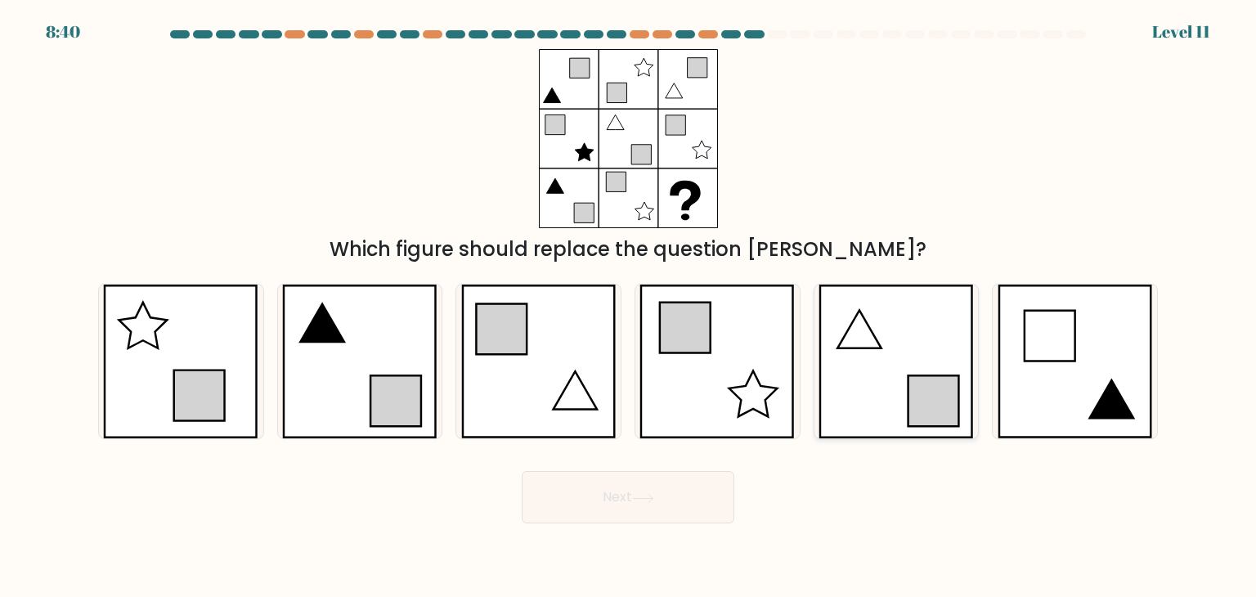
click at [889, 353] on icon at bounding box center [895, 361] width 155 height 154
click at [629, 307] on input "e." at bounding box center [628, 302] width 1 height 8
radio input "true"
click at [622, 518] on button "Next" at bounding box center [628, 497] width 213 height 52
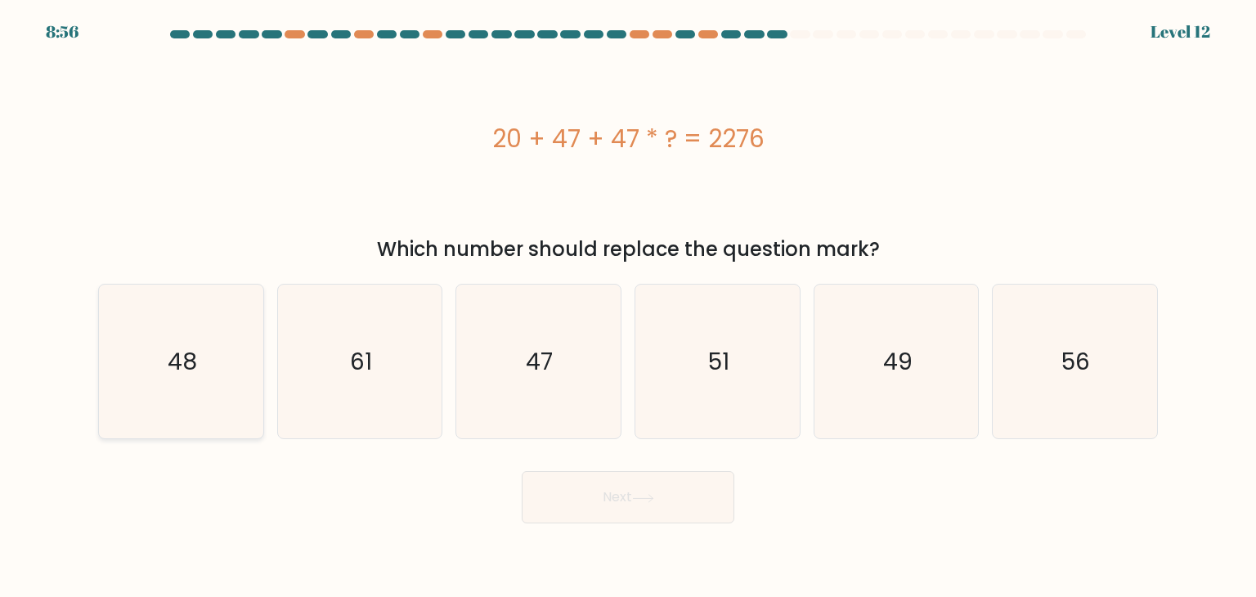
click at [180, 380] on icon "48" at bounding box center [181, 361] width 154 height 154
click at [628, 307] on input "a. 48" at bounding box center [628, 302] width 1 height 8
radio input "true"
click at [638, 499] on icon at bounding box center [643, 498] width 22 height 9
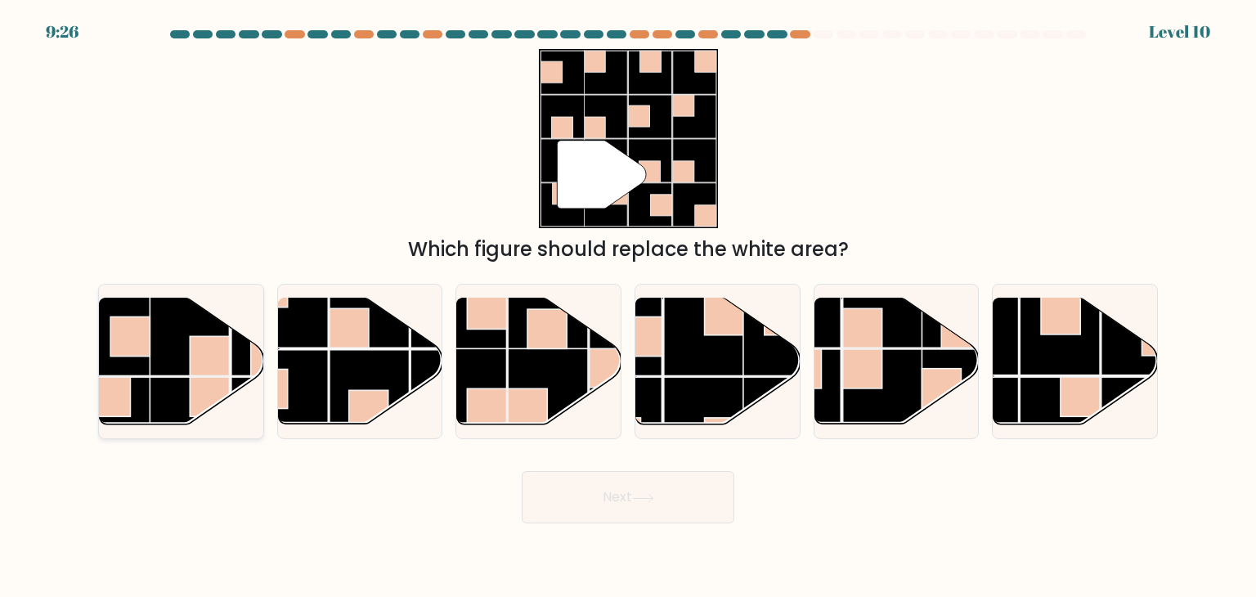
click at [200, 360] on rect at bounding box center [209, 355] width 39 height 39
click at [628, 307] on input "a." at bounding box center [628, 302] width 1 height 8
radio input "true"
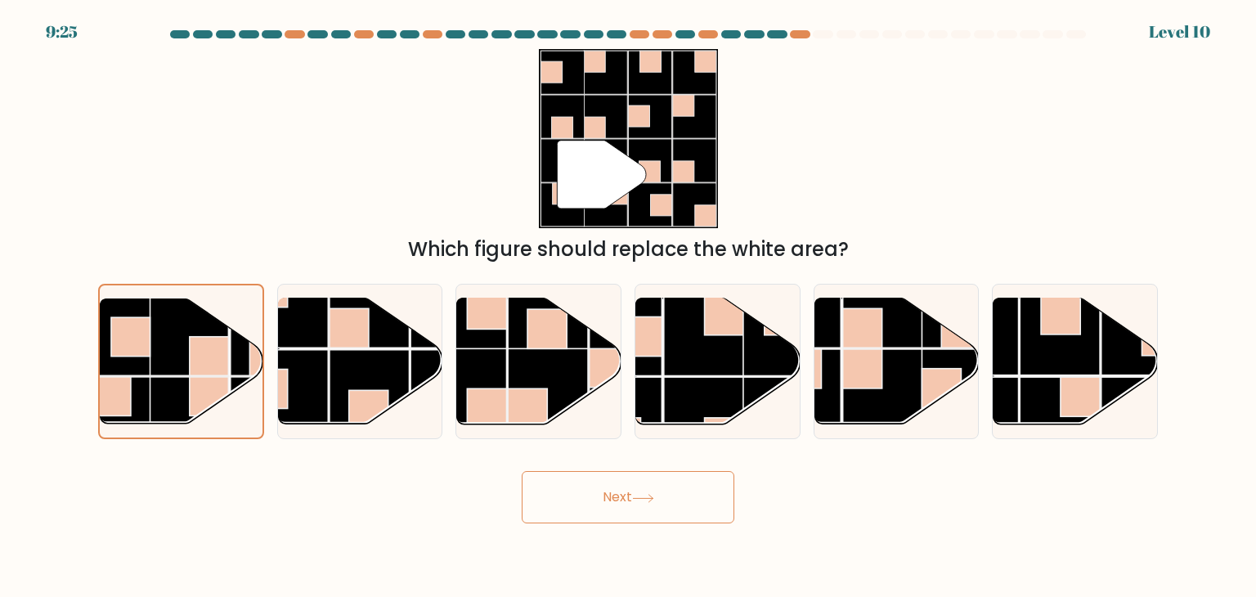
click at [566, 488] on button "Next" at bounding box center [628, 497] width 213 height 52
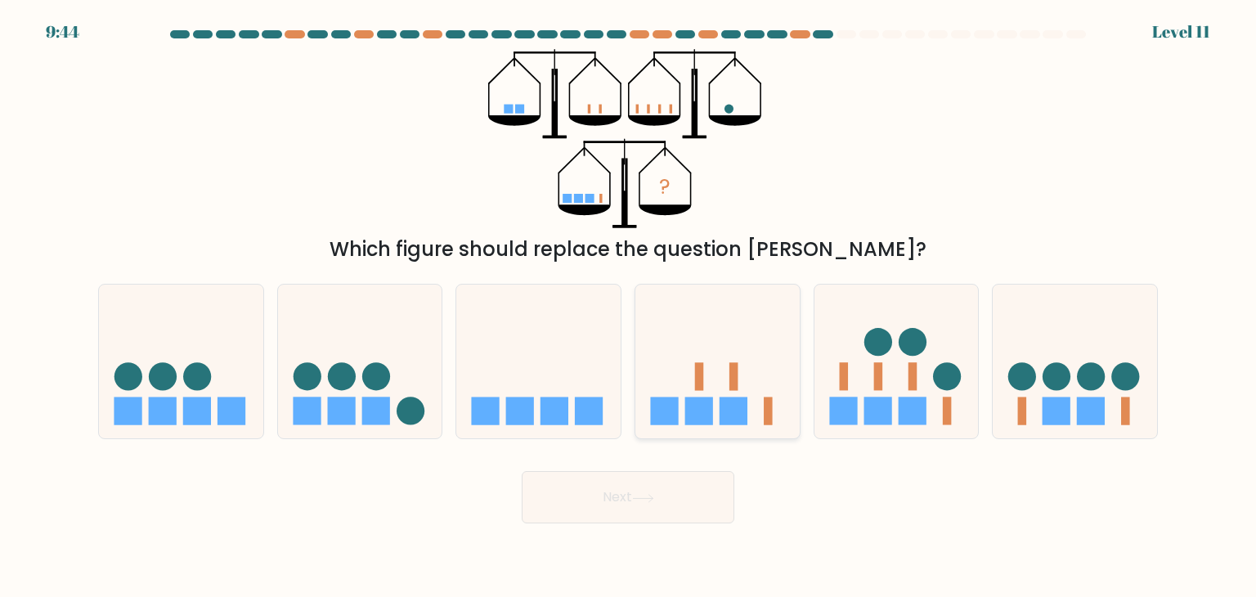
click at [713, 374] on icon at bounding box center [717, 361] width 164 height 136
click at [629, 307] on input "d." at bounding box center [628, 302] width 1 height 8
radio input "true"
click at [625, 495] on button "Next" at bounding box center [628, 497] width 213 height 52
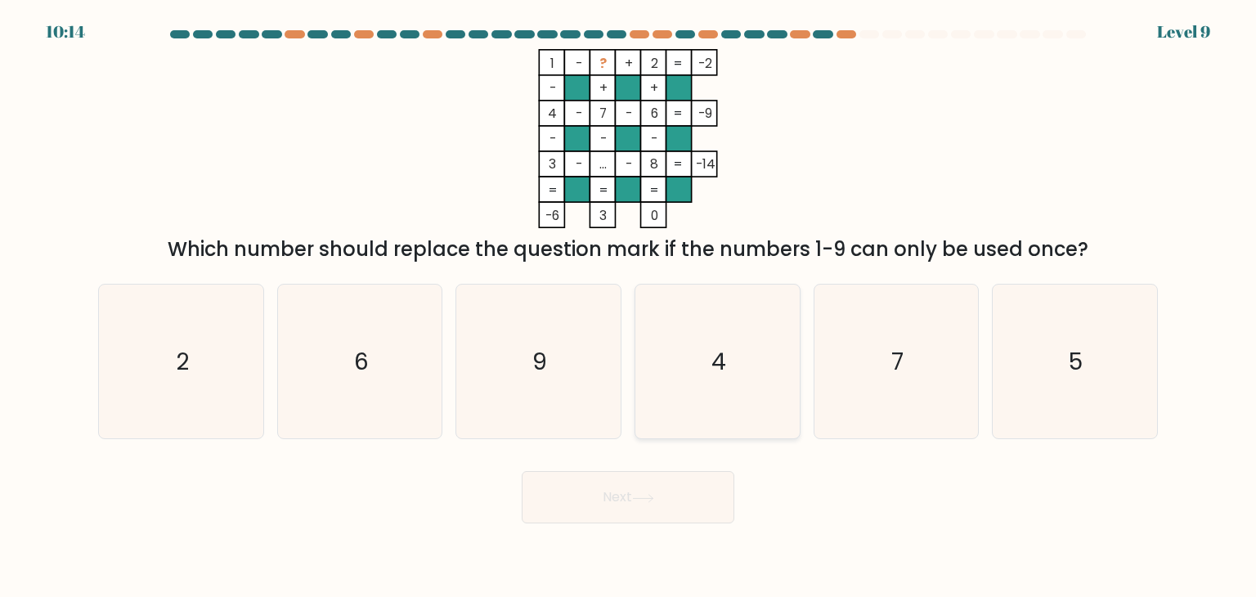
click at [755, 359] on icon "4" at bounding box center [717, 361] width 154 height 154
click at [629, 307] on input "d. 4" at bounding box center [628, 302] width 1 height 8
radio input "true"
click at [664, 487] on button "Next" at bounding box center [628, 497] width 213 height 52
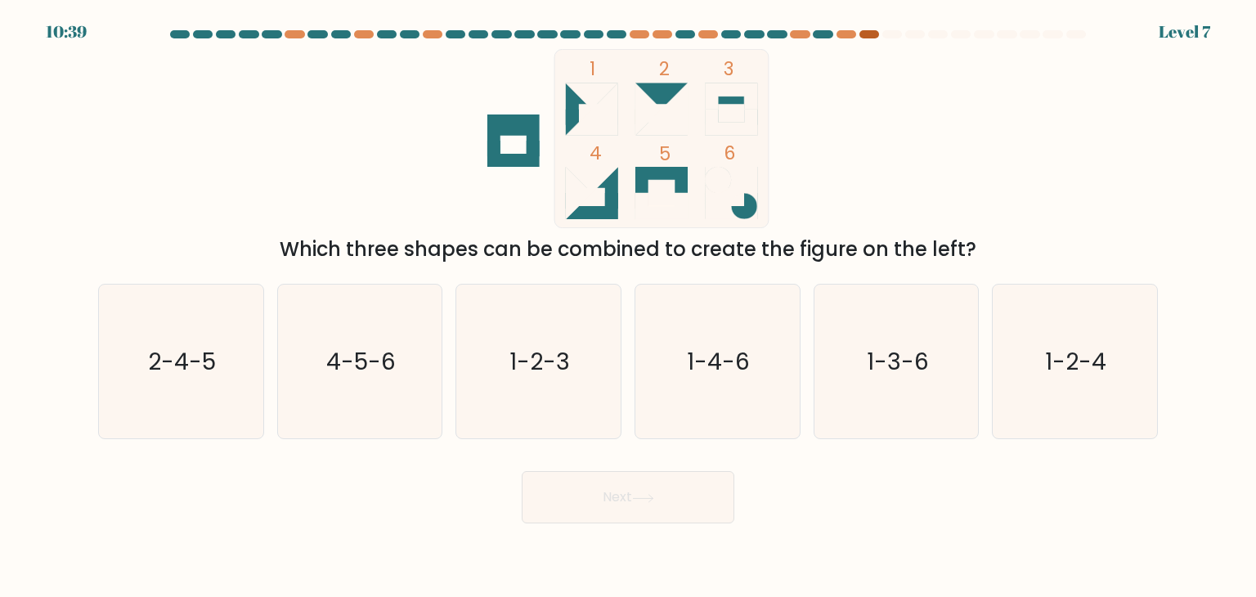
click at [873, 38] on div at bounding box center [869, 34] width 20 height 8
click at [1034, 344] on icon "1-2-4" at bounding box center [1074, 361] width 154 height 154
click at [629, 307] on input "f. 1-2-4" at bounding box center [628, 302] width 1 height 8
radio input "true"
click at [696, 495] on button "Next" at bounding box center [628, 497] width 213 height 52
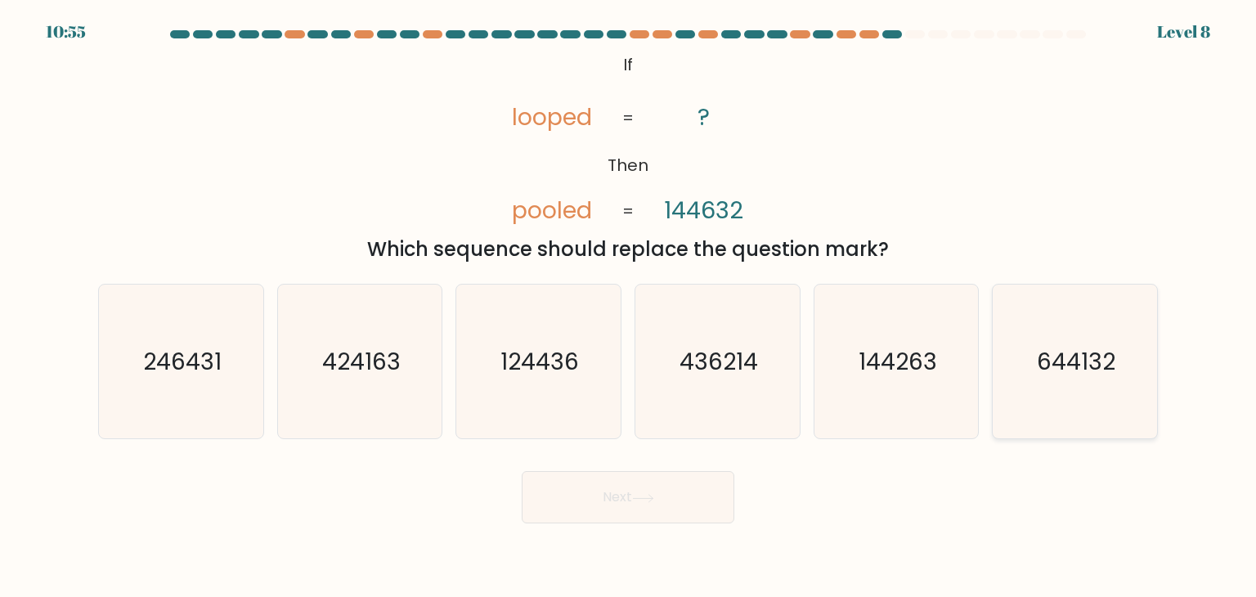
click at [1049, 368] on text "644132" at bounding box center [1076, 361] width 78 height 33
click at [629, 307] on input "f. 644132" at bounding box center [628, 302] width 1 height 8
radio input "true"
click at [641, 483] on button "Next" at bounding box center [628, 497] width 213 height 52
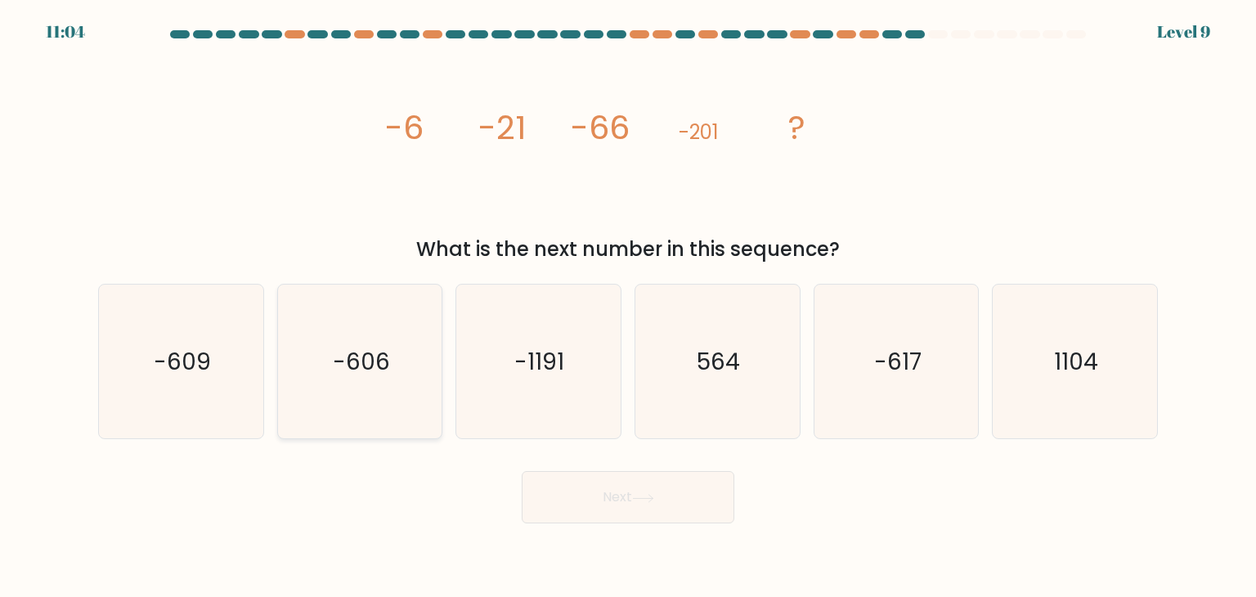
click at [347, 367] on text "-606" at bounding box center [361, 361] width 57 height 33
click at [628, 307] on input "b. -606" at bounding box center [628, 302] width 1 height 8
radio input "true"
click at [633, 490] on button "Next" at bounding box center [628, 497] width 213 height 52
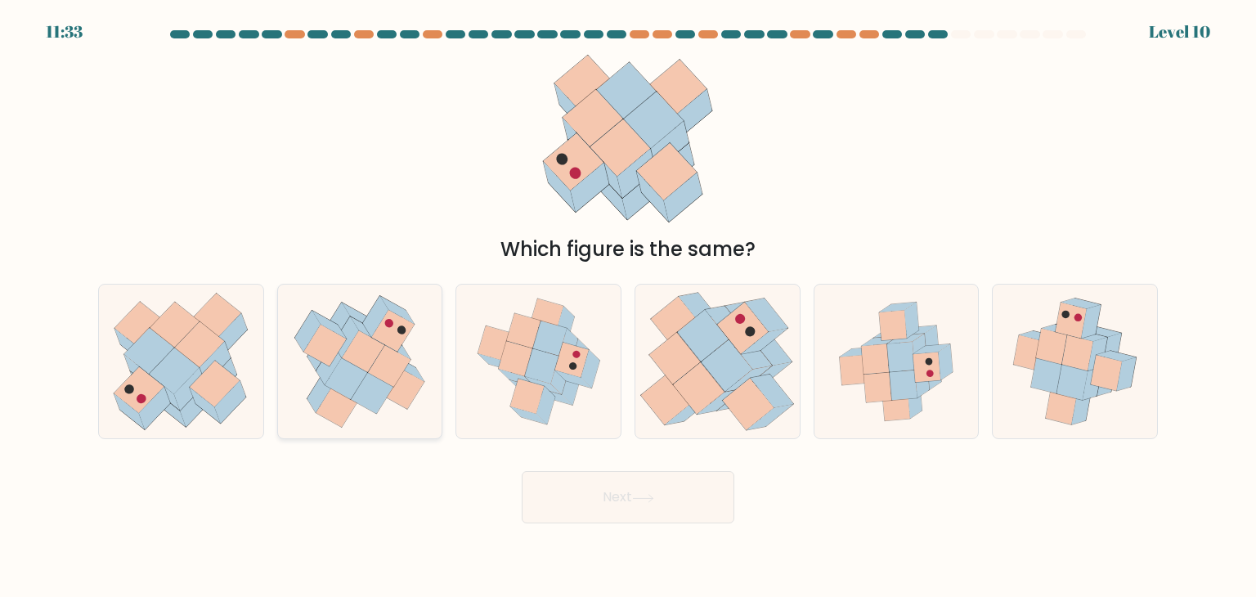
click at [392, 372] on icon at bounding box center [389, 366] width 43 height 42
click at [628, 307] on input "b." at bounding box center [628, 302] width 1 height 8
radio input "true"
click at [1123, 337] on icon at bounding box center [1074, 361] width 143 height 154
click at [629, 307] on input "f." at bounding box center [628, 302] width 1 height 8
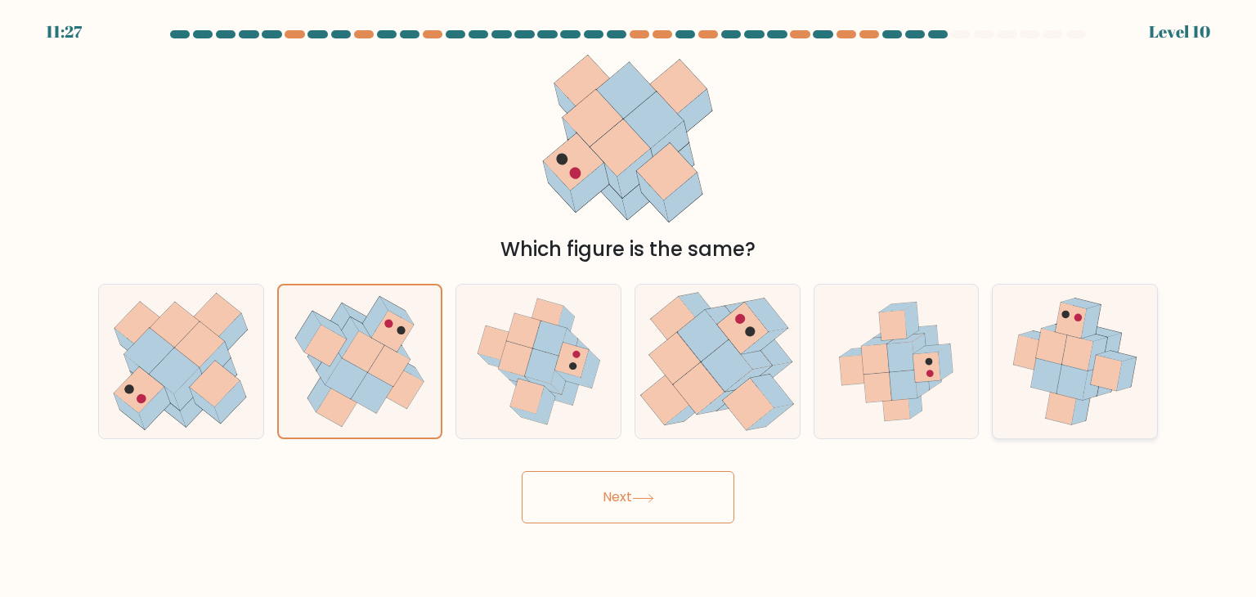
radio input "true"
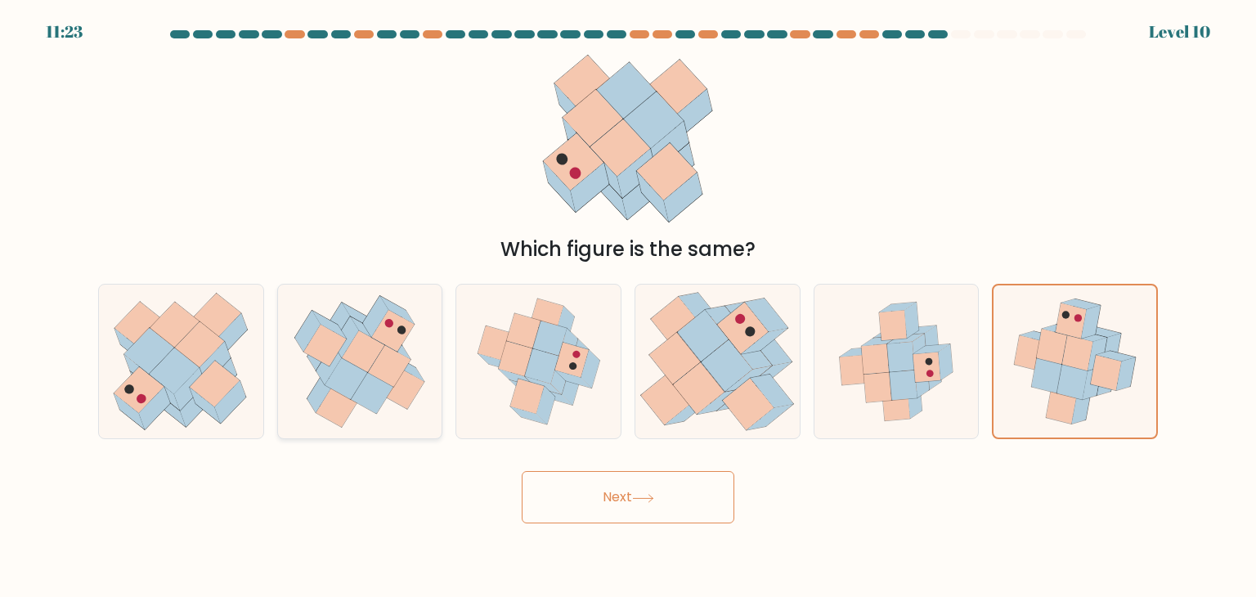
click at [396, 393] on icon at bounding box center [403, 388] width 43 height 42
click at [628, 307] on input "b." at bounding box center [628, 302] width 1 height 8
radio input "true"
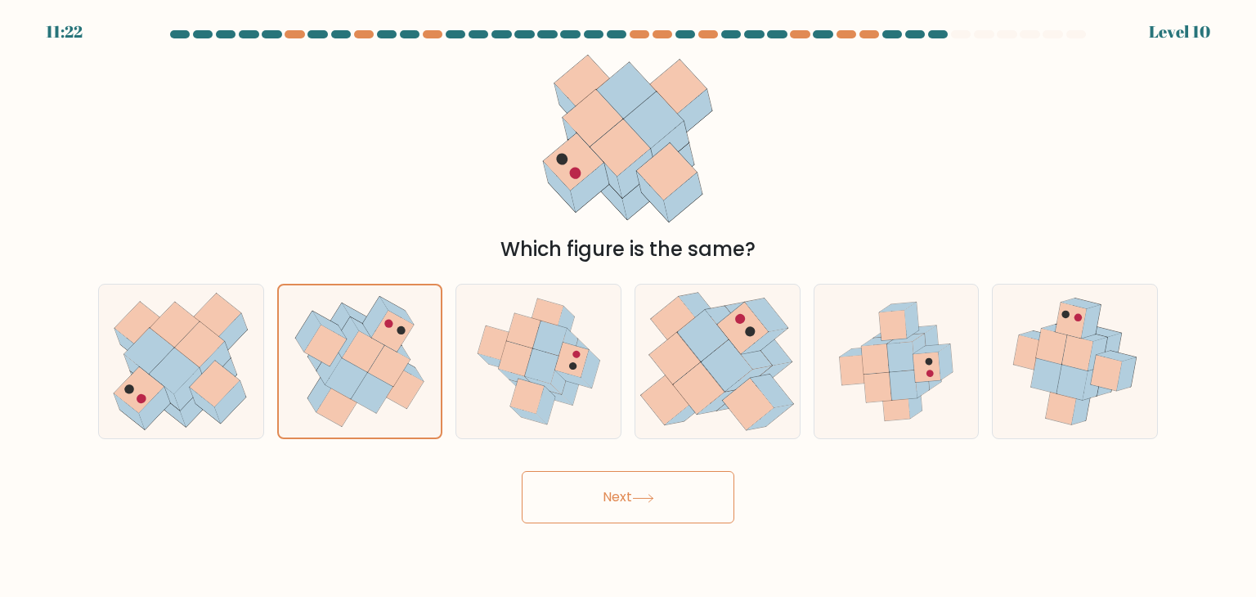
click at [603, 498] on button "Next" at bounding box center [628, 497] width 213 height 52
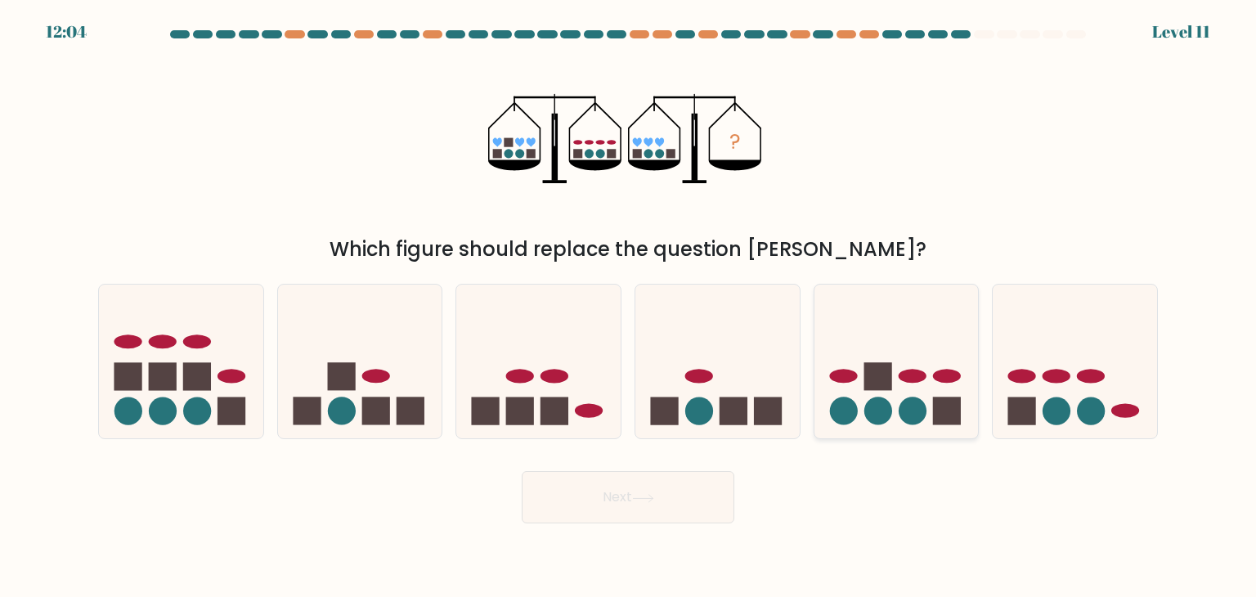
click at [906, 371] on ellipse at bounding box center [912, 376] width 28 height 14
click at [629, 307] on input "e." at bounding box center [628, 302] width 1 height 8
radio input "true"
click at [633, 493] on button "Next" at bounding box center [628, 497] width 213 height 52
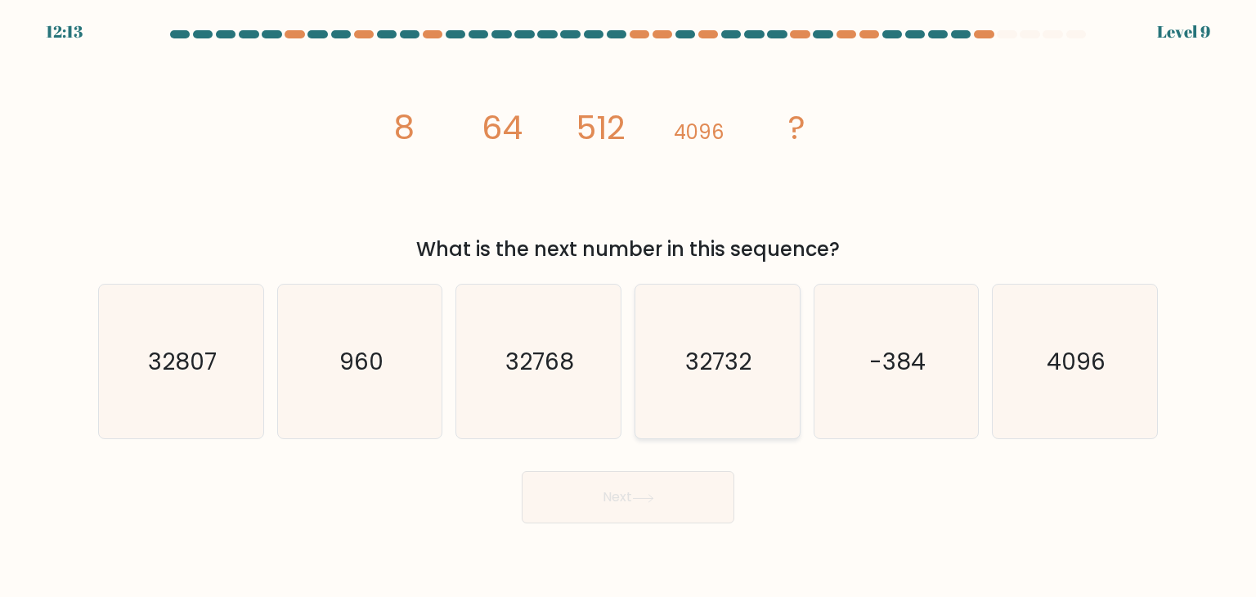
click at [690, 375] on text "32732" at bounding box center [719, 361] width 66 height 33
click at [629, 307] on input "d. 32732" at bounding box center [628, 302] width 1 height 8
radio input "true"
click at [608, 508] on button "Next" at bounding box center [628, 497] width 213 height 52
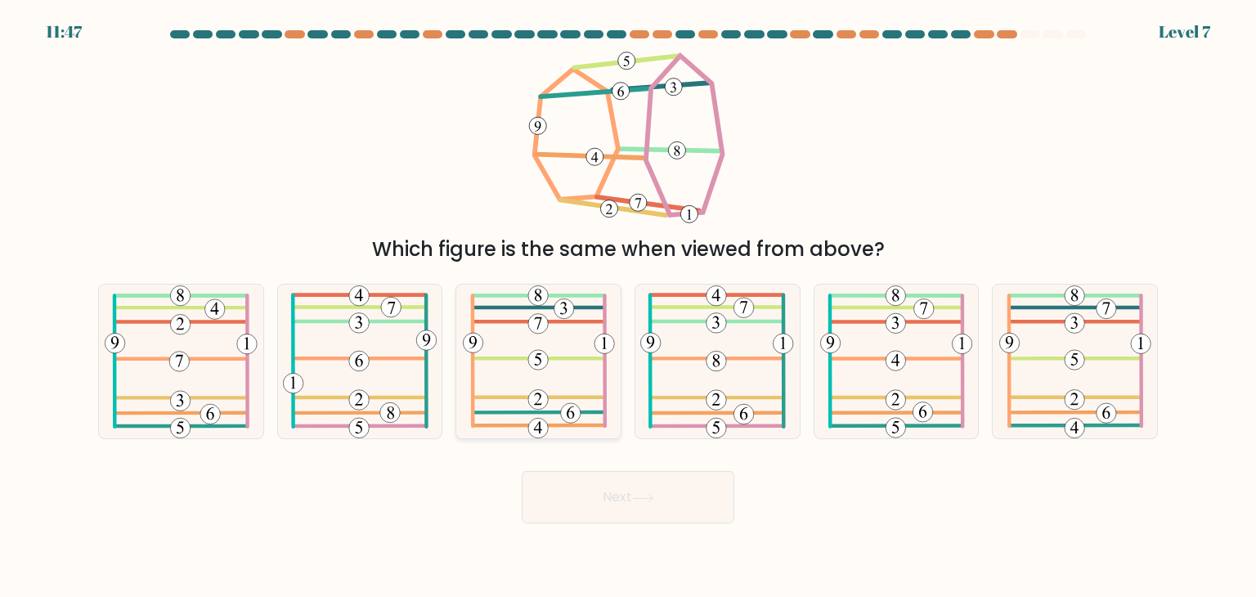
click at [564, 400] on icon at bounding box center [539, 361] width 152 height 154
click at [628, 307] on input "c." at bounding box center [628, 302] width 1 height 8
radio input "true"
click at [614, 499] on button "Next" at bounding box center [628, 497] width 213 height 52
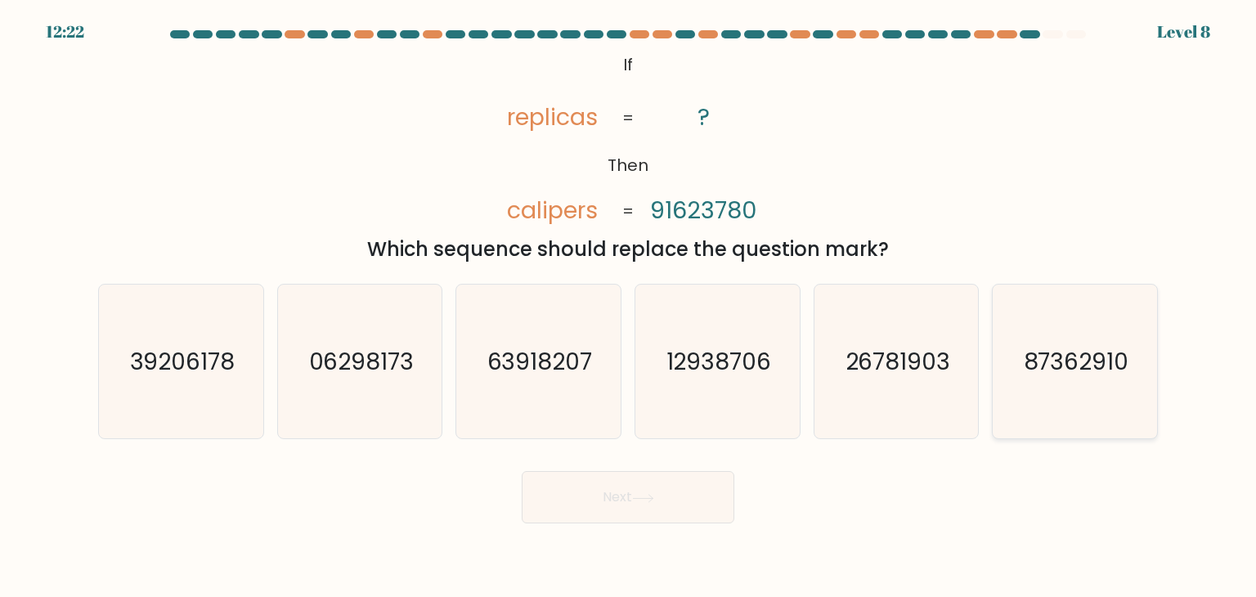
click at [1113, 368] on text "87362910" at bounding box center [1075, 361] width 105 height 33
click at [629, 307] on input "f. 87362910" at bounding box center [628, 302] width 1 height 8
radio input "true"
click at [706, 501] on button "Next" at bounding box center [628, 497] width 213 height 52
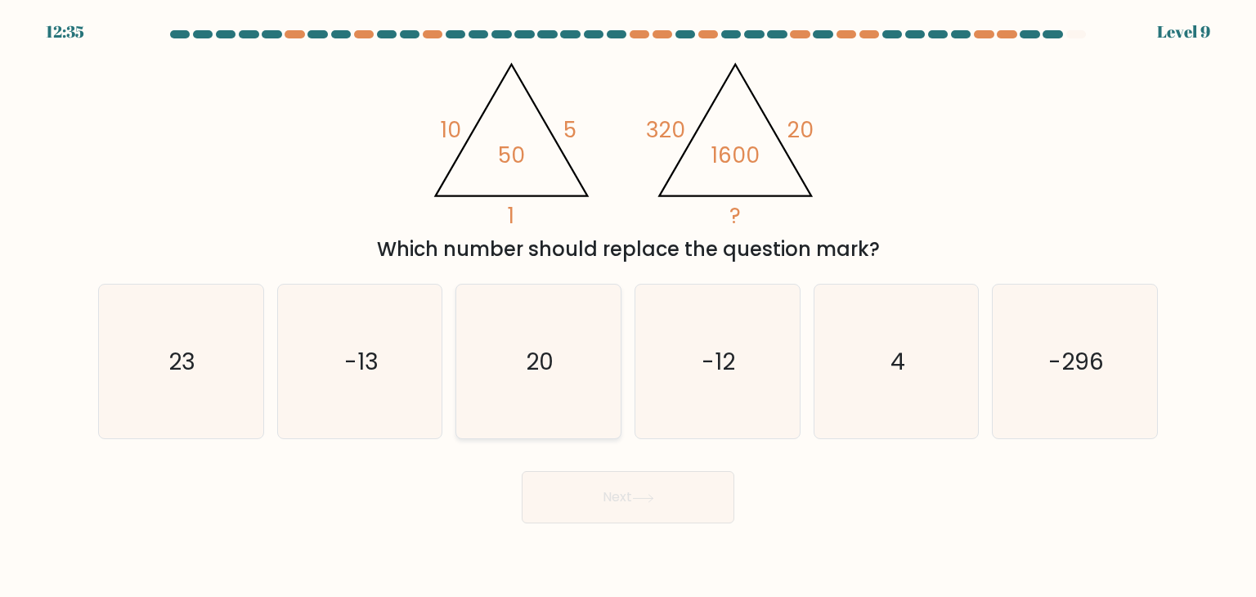
click at [556, 316] on icon "20" at bounding box center [538, 361] width 154 height 154
click at [628, 307] on input "c. 20" at bounding box center [628, 302] width 1 height 8
radio input "true"
click at [588, 499] on button "Next" at bounding box center [628, 497] width 213 height 52
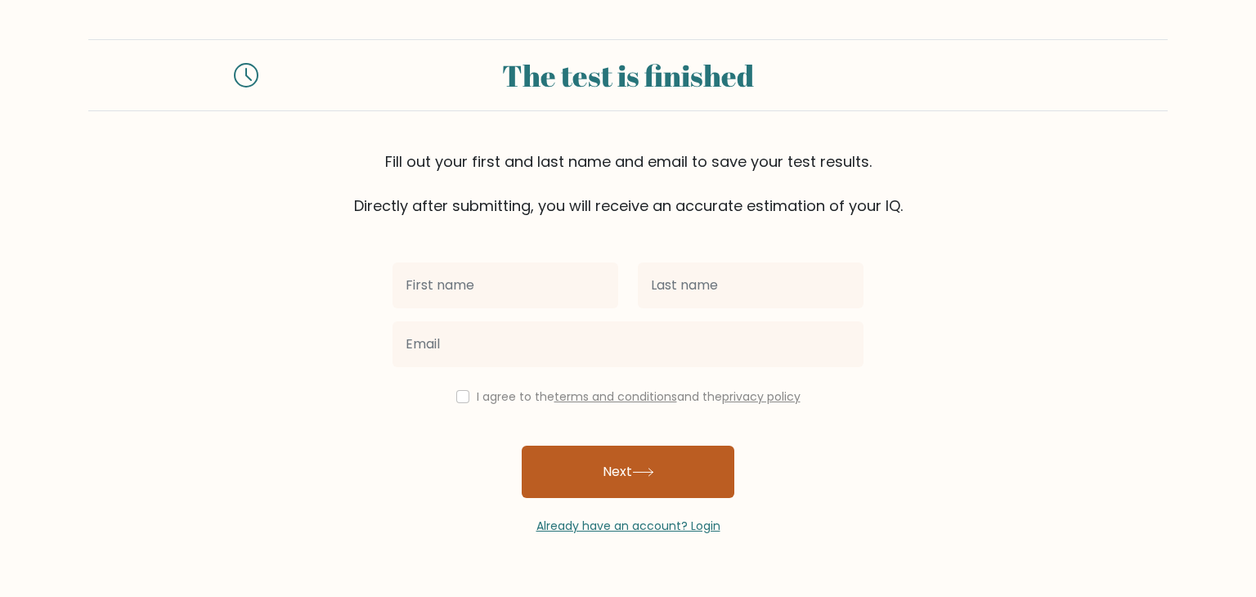
click at [590, 465] on button "Next" at bounding box center [628, 472] width 213 height 52
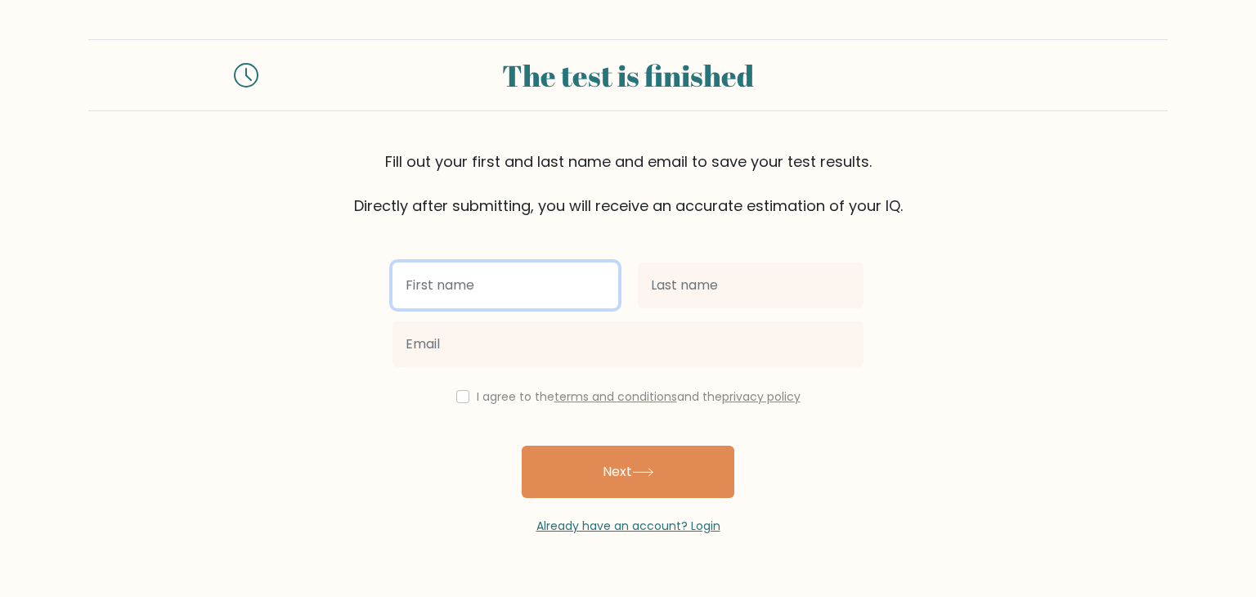
click at [517, 266] on input "text" at bounding box center [505, 285] width 226 height 46
type input "[PERSON_NAME]"
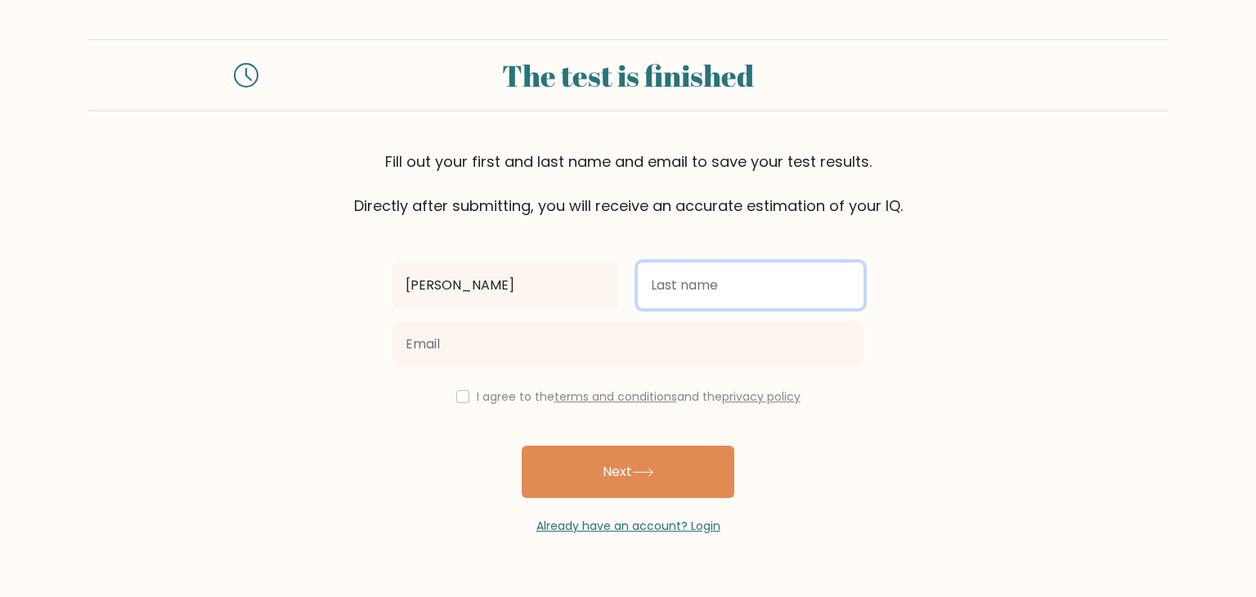
click at [711, 300] on input "text" at bounding box center [751, 285] width 226 height 46
type input "[EMAIL_ADDRESS][DOMAIN_NAME]"
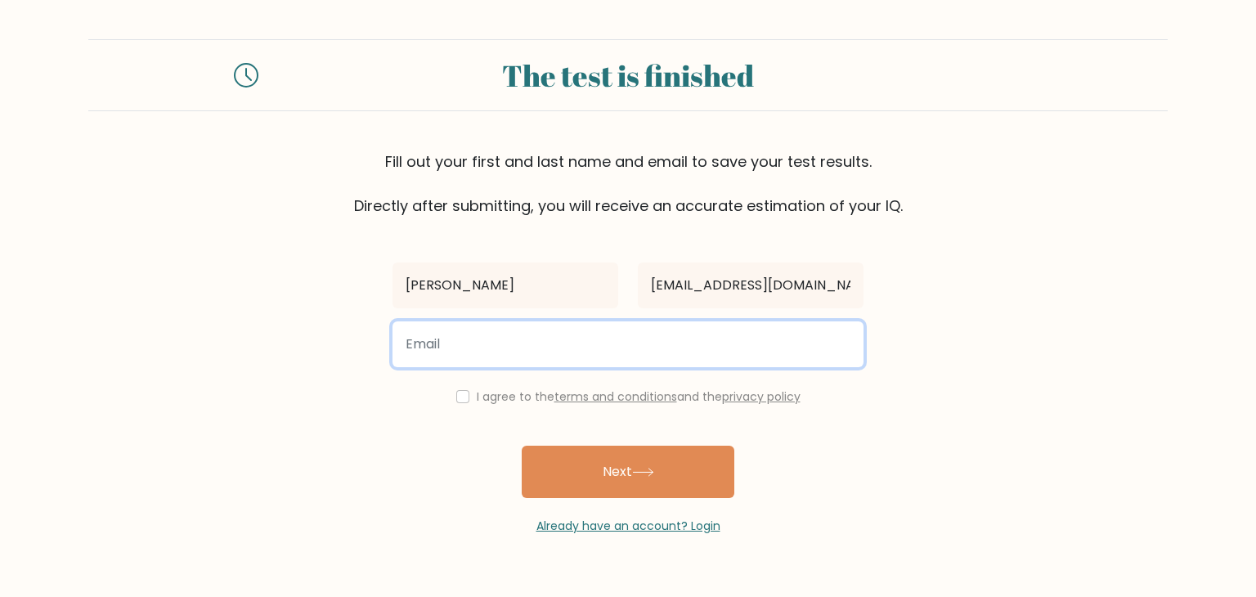
click at [607, 340] on input "email" at bounding box center [627, 344] width 471 height 46
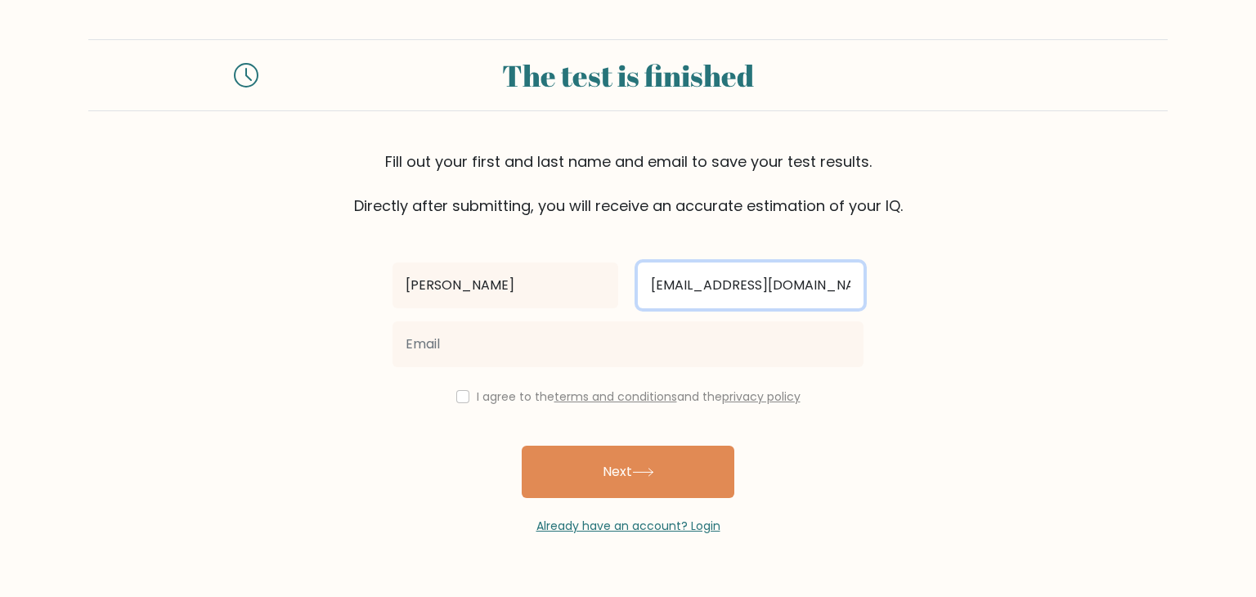
click at [677, 275] on input "[EMAIL_ADDRESS][DOMAIN_NAME]" at bounding box center [751, 285] width 226 height 46
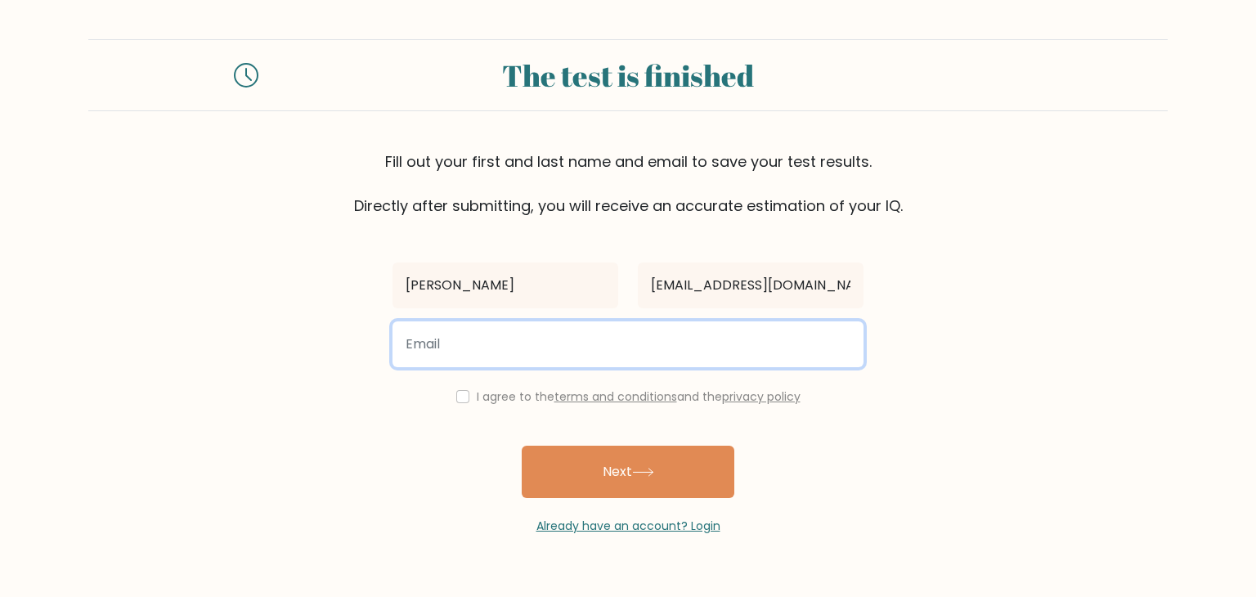
click at [555, 366] on input "email" at bounding box center [627, 344] width 471 height 46
paste input "[EMAIL_ADDRESS][DOMAIN_NAME]"
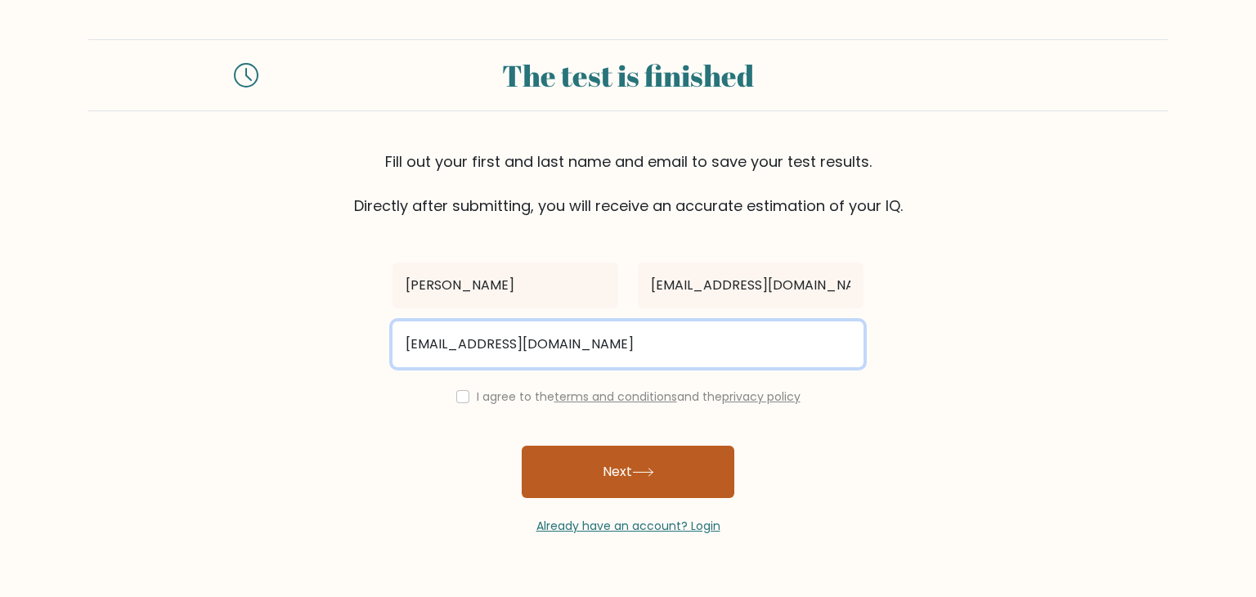
type input "[EMAIL_ADDRESS][DOMAIN_NAME]"
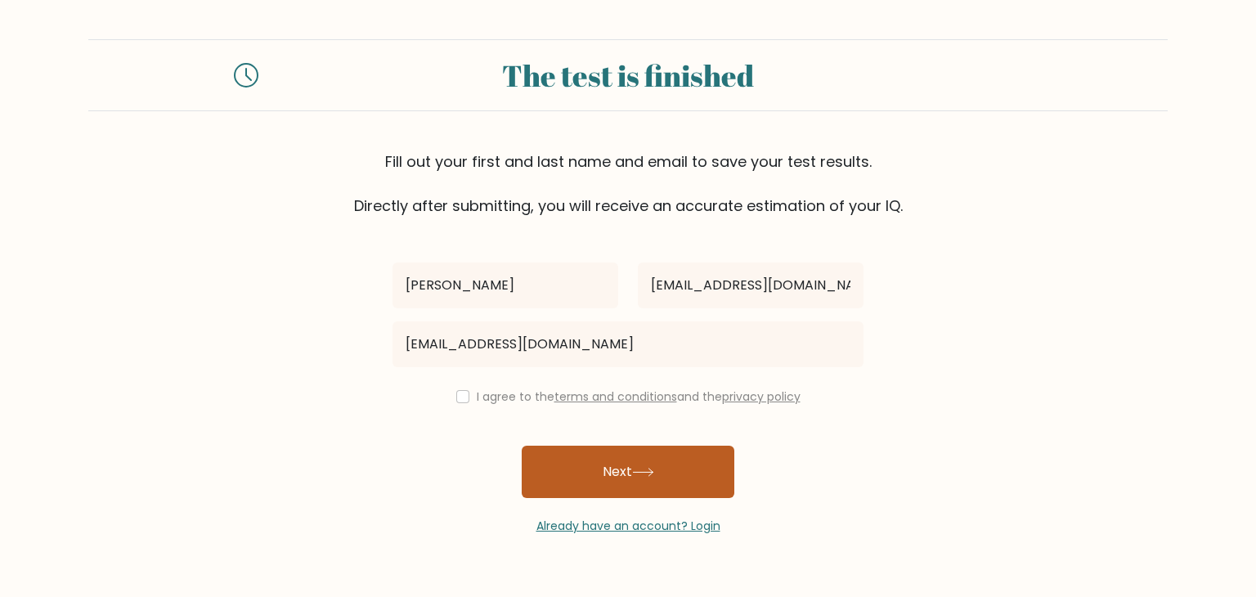
click at [595, 485] on button "Next" at bounding box center [628, 472] width 213 height 52
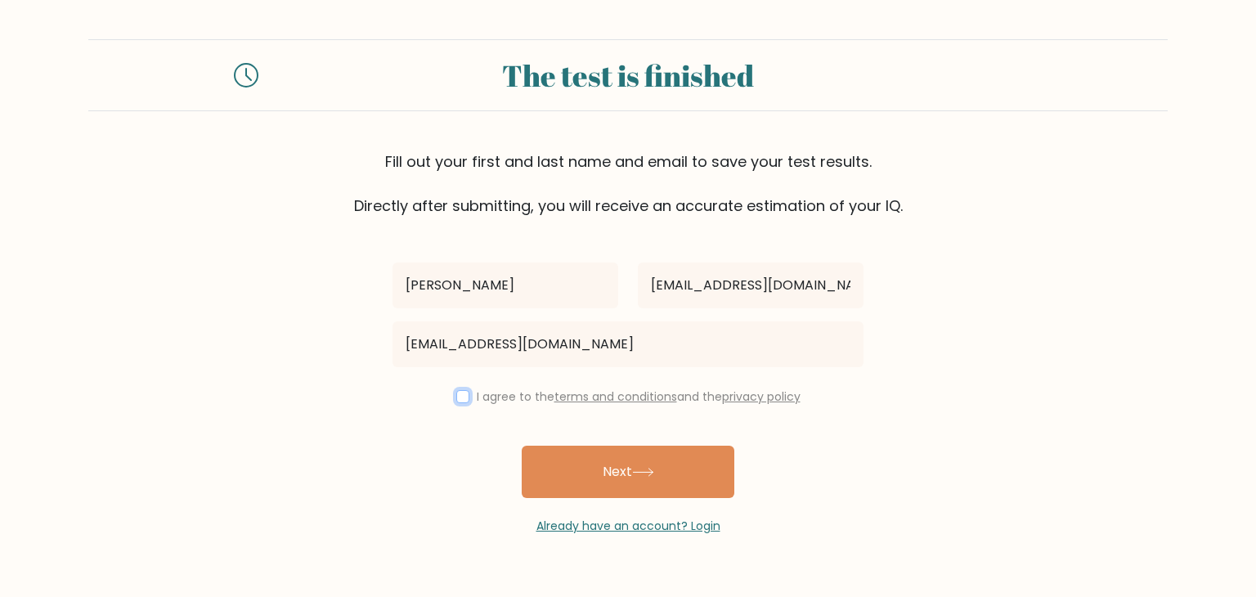
click at [456, 392] on input "checkbox" at bounding box center [462, 396] width 13 height 13
checkbox input "true"
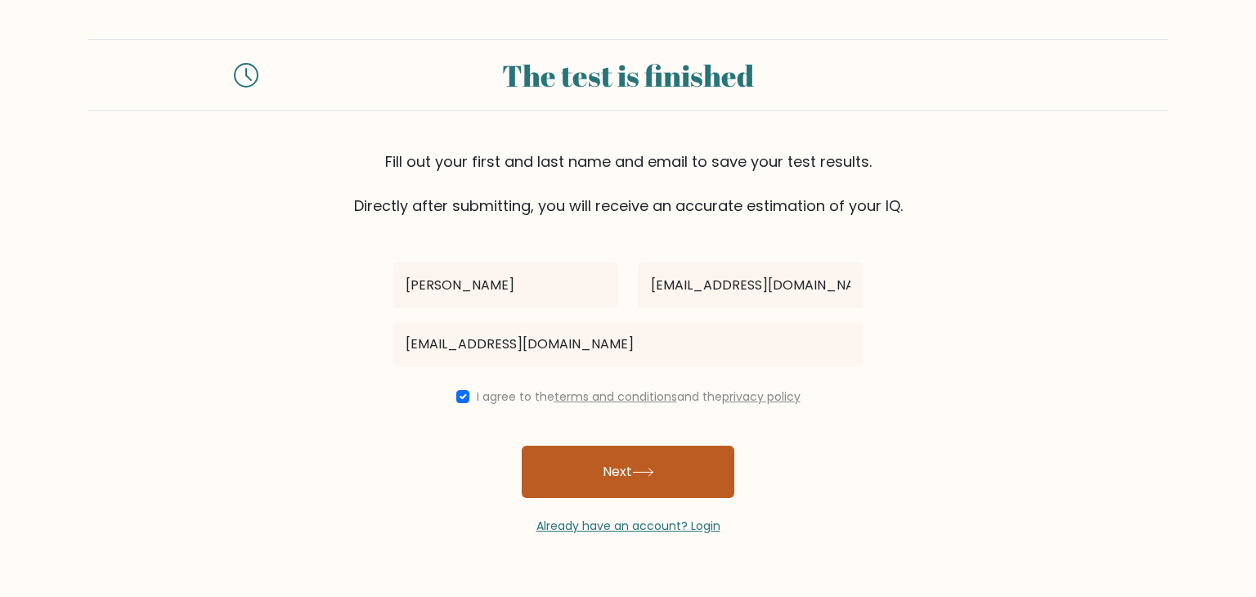
click at [553, 461] on button "Next" at bounding box center [628, 472] width 213 height 52
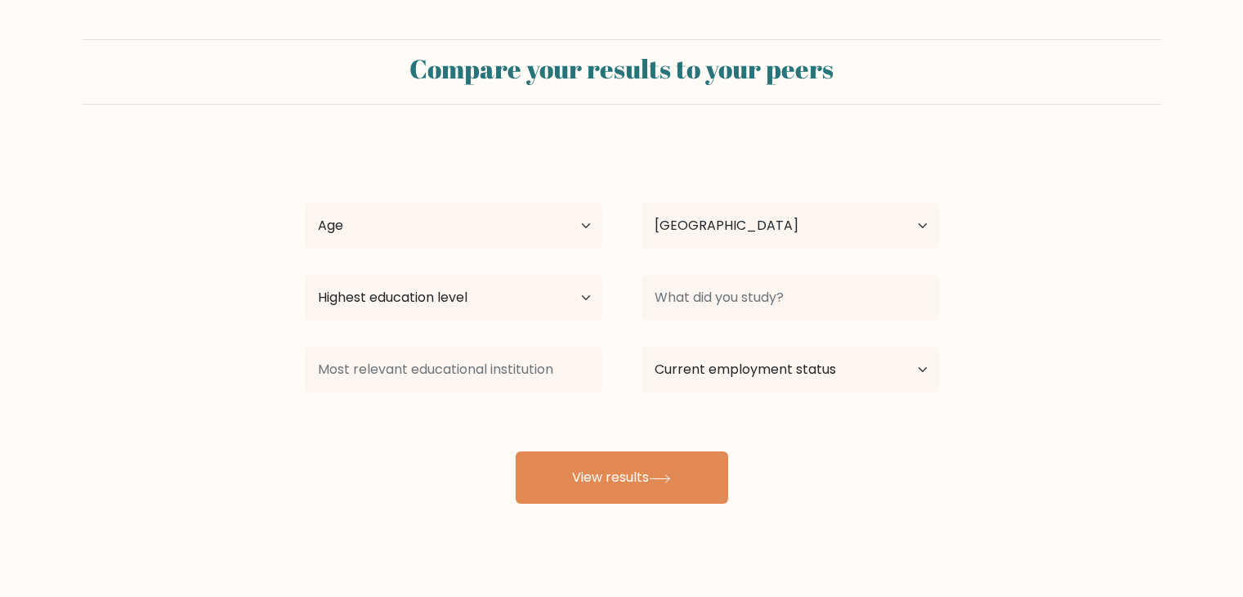
select select "ES"
click at [545, 280] on select "Highest education level No schooling Primary Lower Secondary Upper Secondary Oc…" at bounding box center [454, 298] width 298 height 46
select select "upper_secondary"
click at [305, 275] on select "Highest education level No schooling Primary Lower Secondary Upper Secondary Oc…" at bounding box center [454, 298] width 298 height 46
click at [562, 223] on select "Age Under [DEMOGRAPHIC_DATA] [DEMOGRAPHIC_DATA] [DEMOGRAPHIC_DATA] [DEMOGRAPHIC…" at bounding box center [454, 226] width 298 height 46
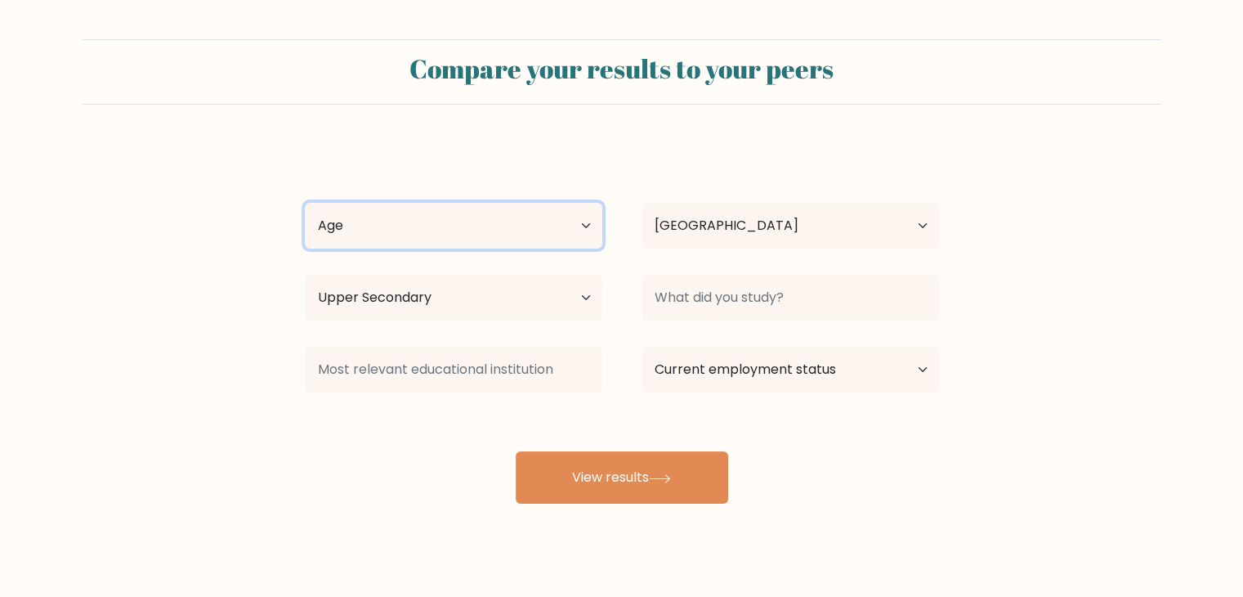
select select "18_24"
click at [305, 203] on select "Age Under [DEMOGRAPHIC_DATA] [DEMOGRAPHIC_DATA] [DEMOGRAPHIC_DATA] [DEMOGRAPHIC…" at bounding box center [454, 226] width 298 height 46
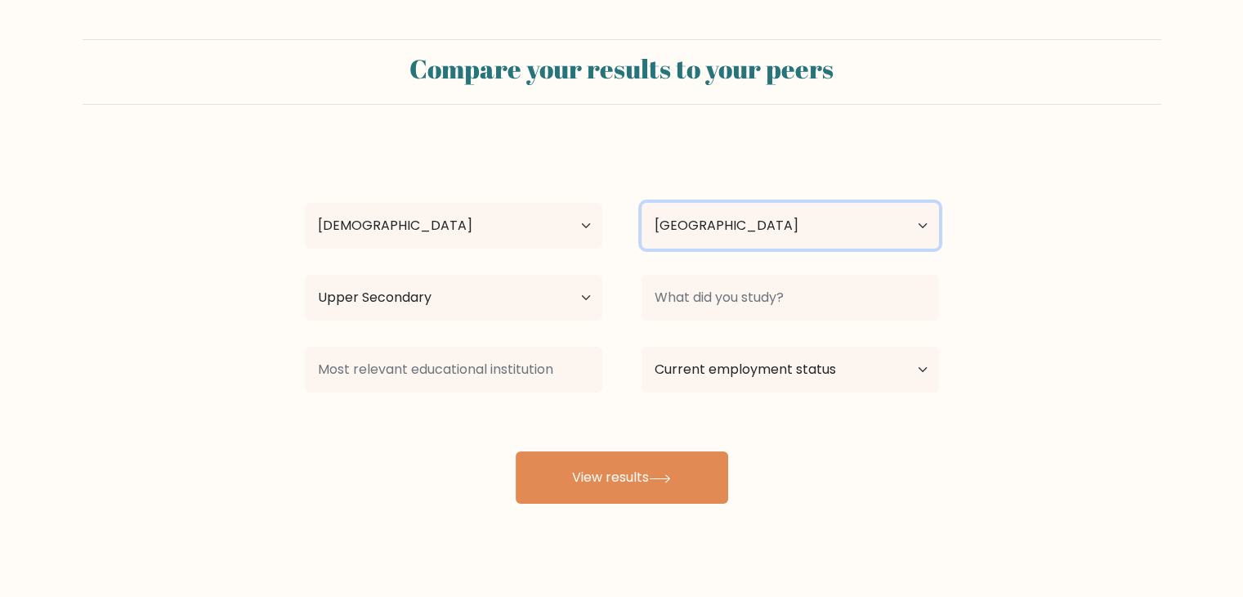
click at [690, 224] on select "Country [GEOGRAPHIC_DATA] [GEOGRAPHIC_DATA] [GEOGRAPHIC_DATA] [US_STATE] [GEOGR…" at bounding box center [791, 226] width 298 height 46
click at [678, 169] on div "joana [EMAIL_ADDRESS][DOMAIN_NAME] Age Under [DEMOGRAPHIC_DATA] [DEMOGRAPHIC_DA…" at bounding box center [622, 324] width 654 height 360
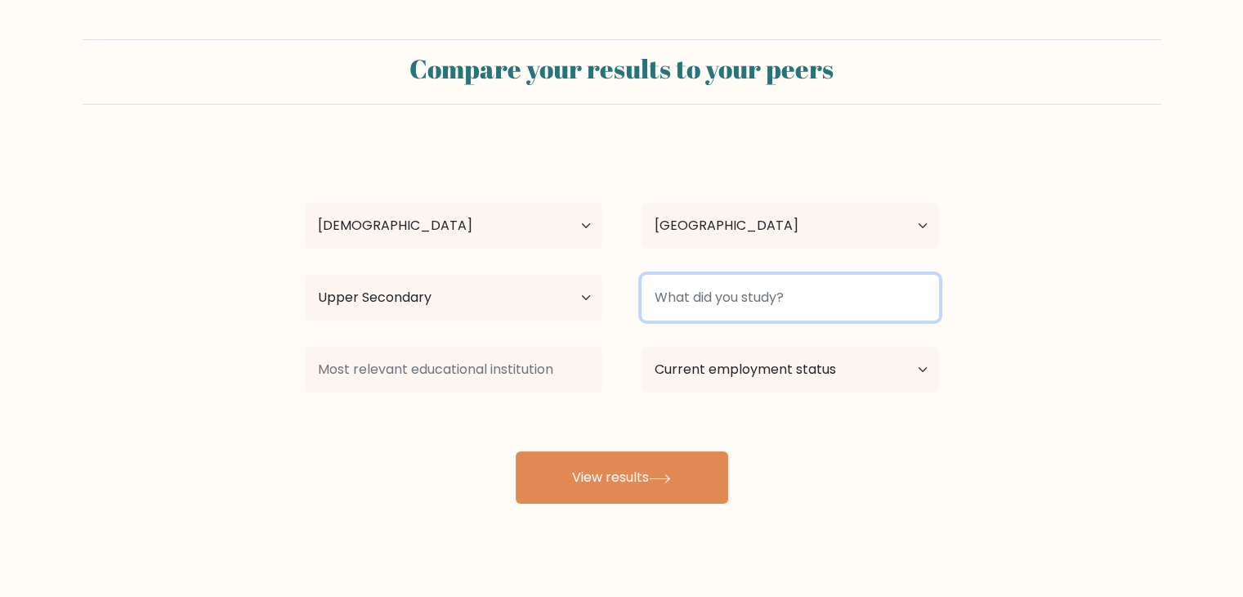
click at [691, 297] on input at bounding box center [791, 298] width 298 height 46
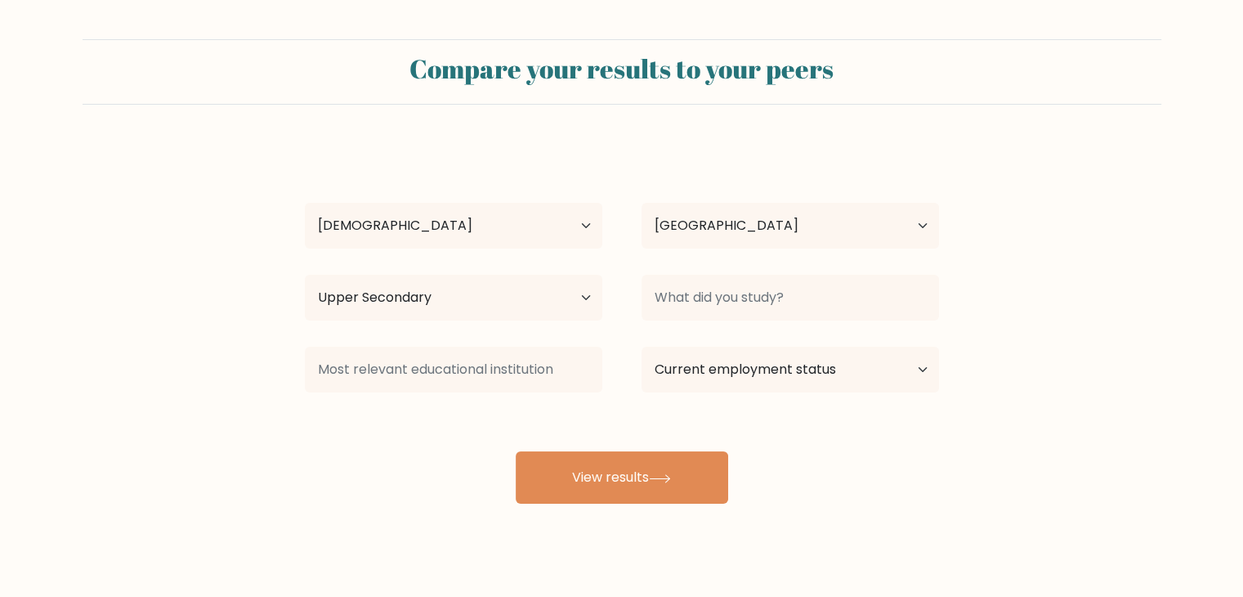
click at [785, 428] on div "joana [EMAIL_ADDRESS][DOMAIN_NAME] Age Under [DEMOGRAPHIC_DATA] [DEMOGRAPHIC_DA…" at bounding box center [622, 324] width 654 height 360
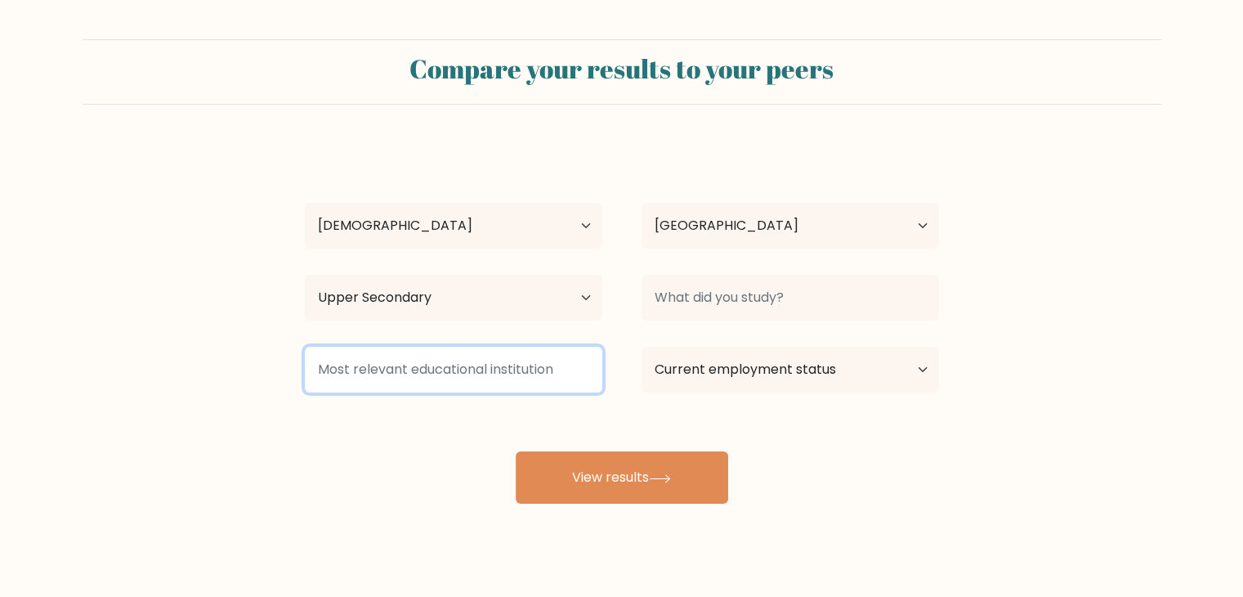
click at [571, 383] on input at bounding box center [454, 370] width 298 height 46
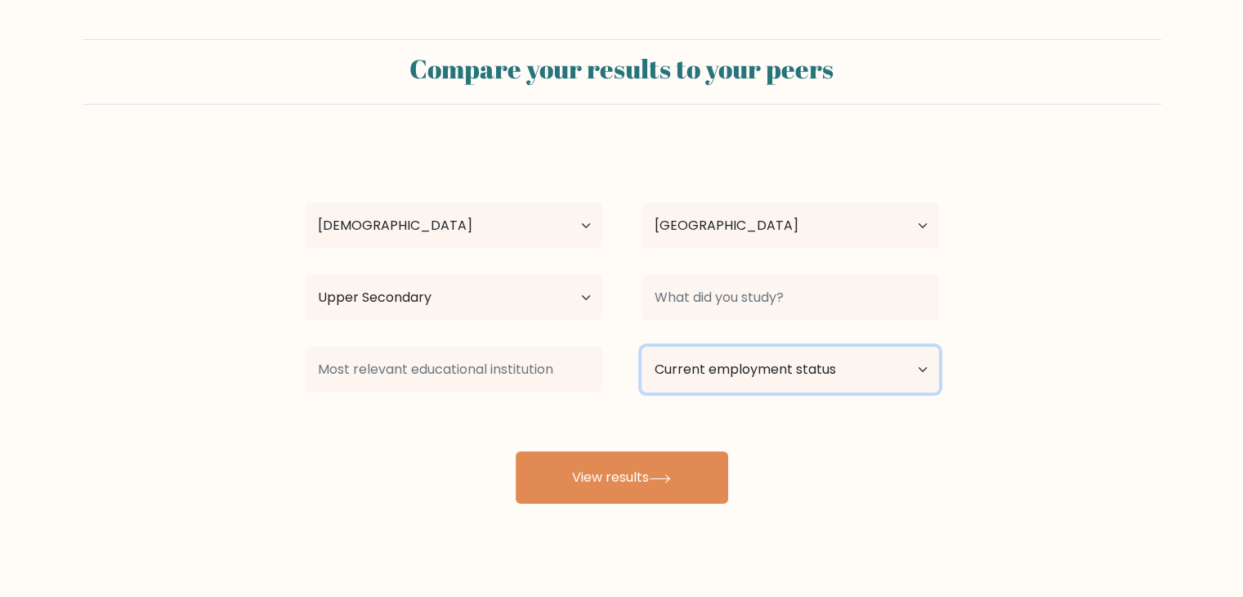
click at [696, 379] on select "Current employment status Employed Student Retired Other / prefer not to answer" at bounding box center [791, 370] width 298 height 46
select select "student"
click at [642, 347] on select "Current employment status Employed Student Retired Other / prefer not to answer" at bounding box center [791, 370] width 298 height 46
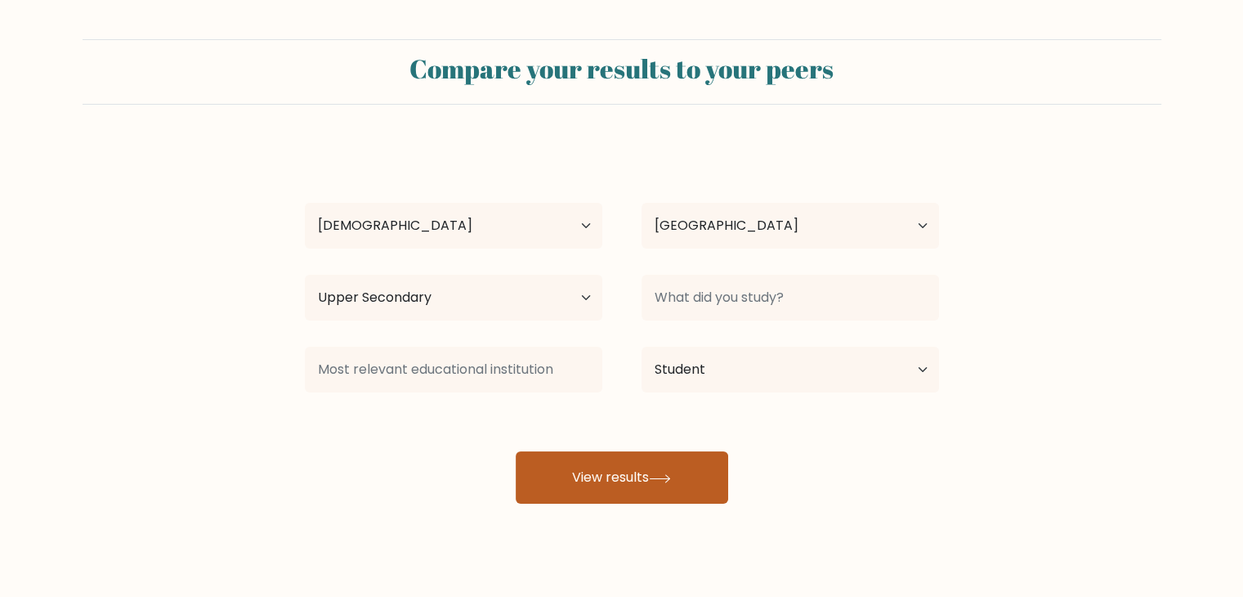
click at [651, 468] on button "View results" at bounding box center [622, 477] width 213 height 52
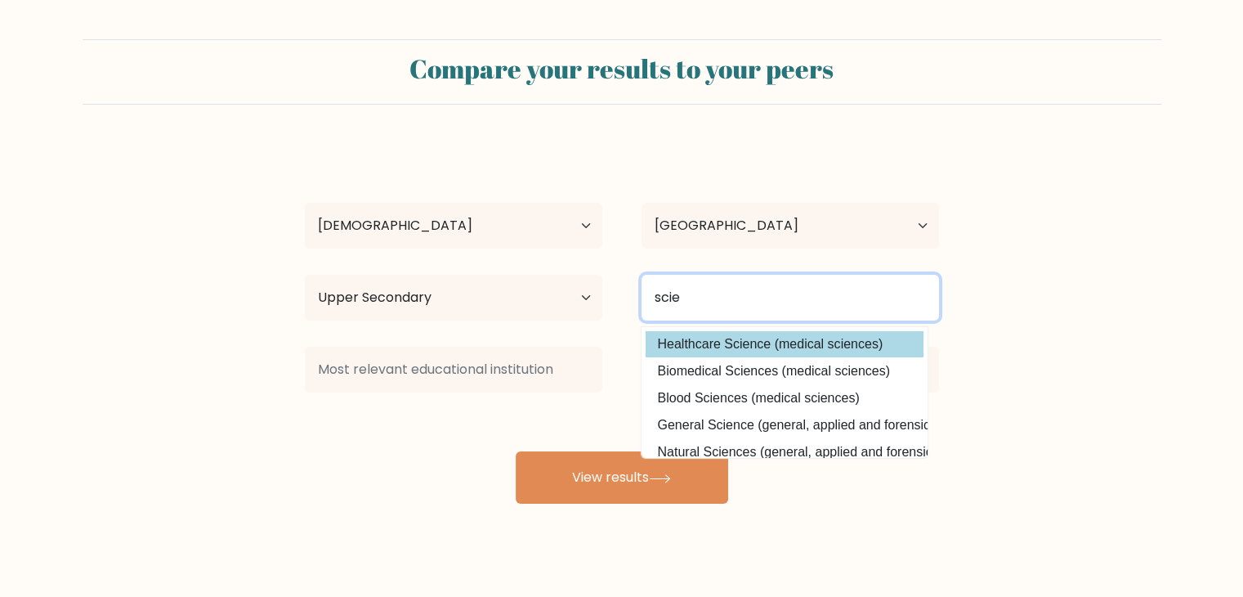
type input "scie"
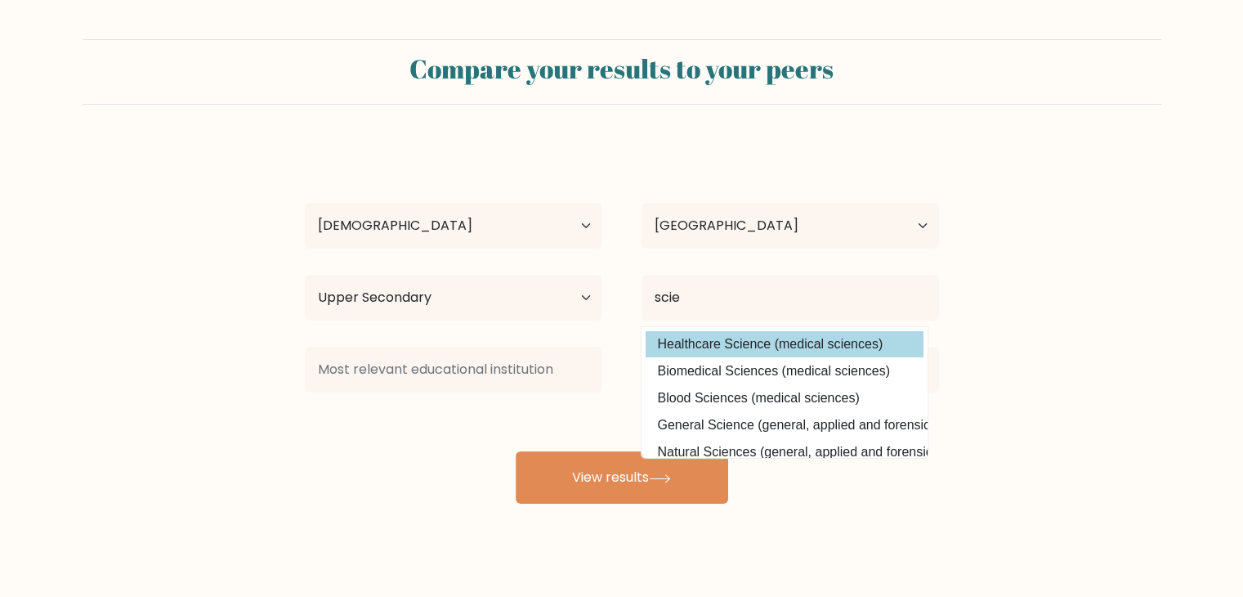
click at [668, 334] on div "joana [EMAIL_ADDRESS][DOMAIN_NAME] Age Under [DEMOGRAPHIC_DATA] [DEMOGRAPHIC_DA…" at bounding box center [622, 324] width 654 height 360
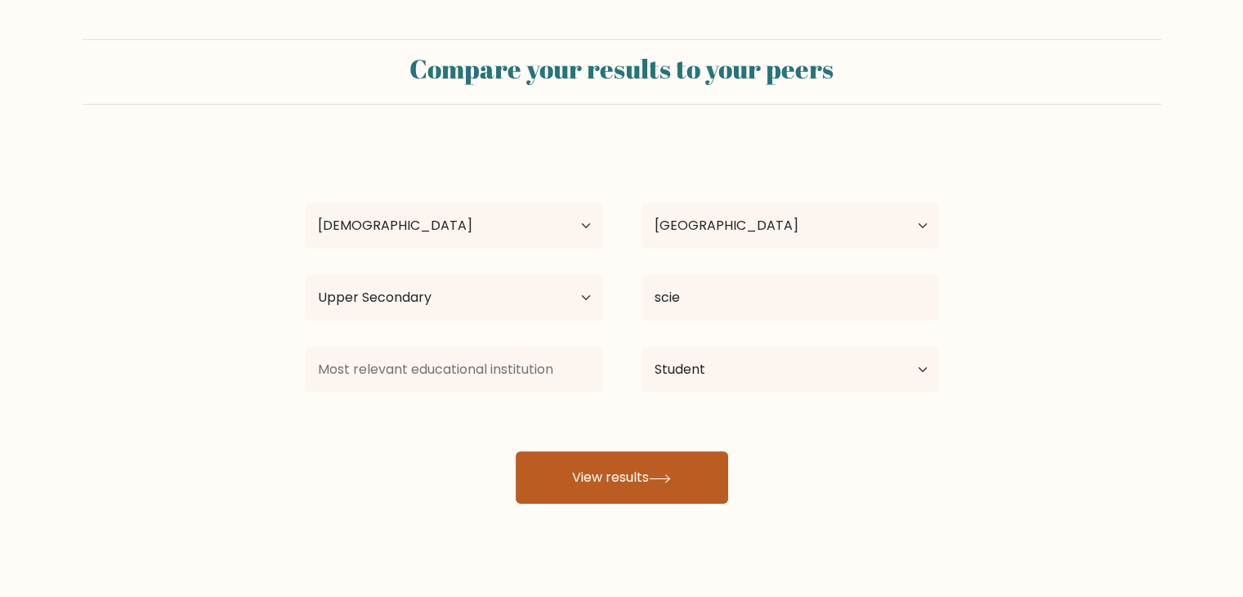
click at [628, 484] on button "View results" at bounding box center [622, 477] width 213 height 52
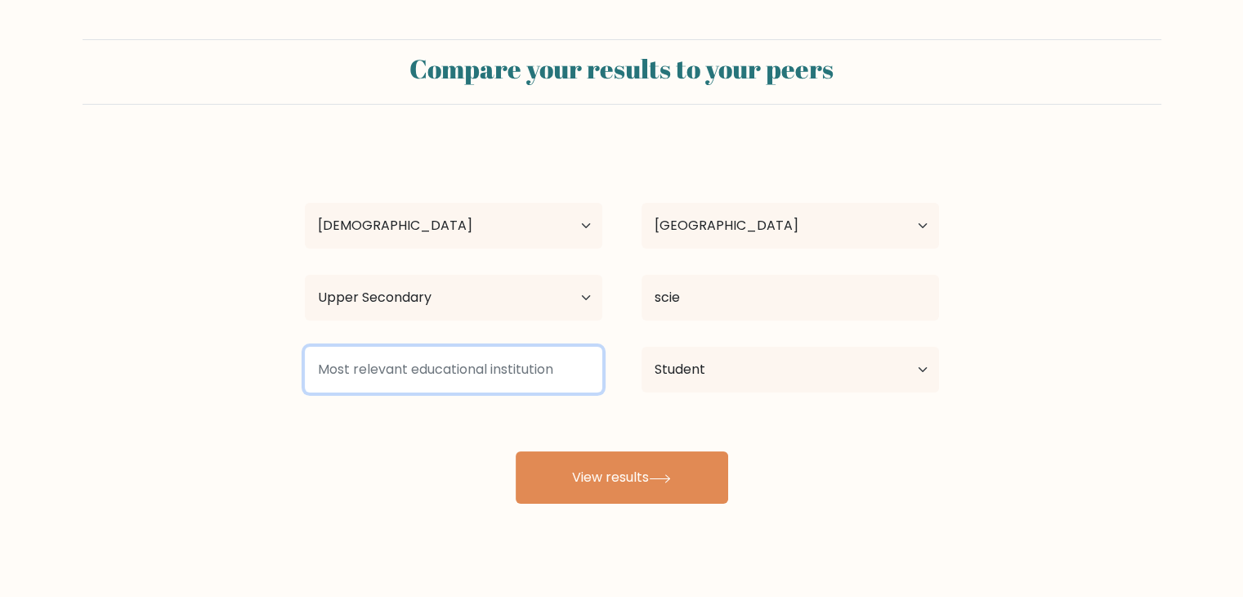
click at [540, 383] on input at bounding box center [454, 370] width 298 height 46
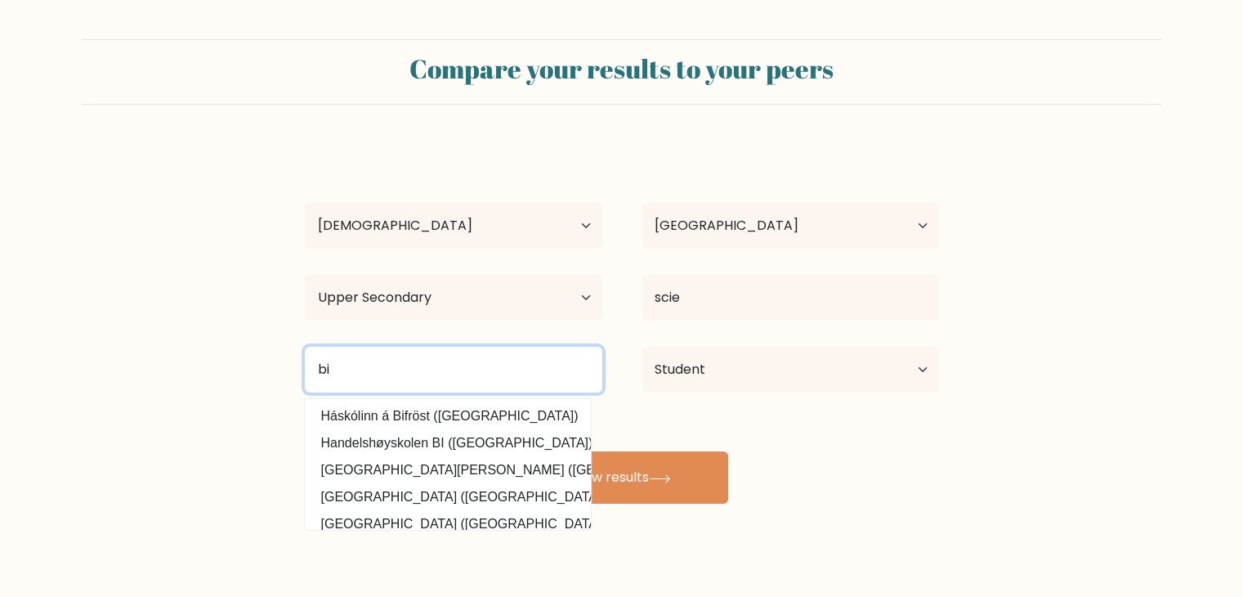
type input "b"
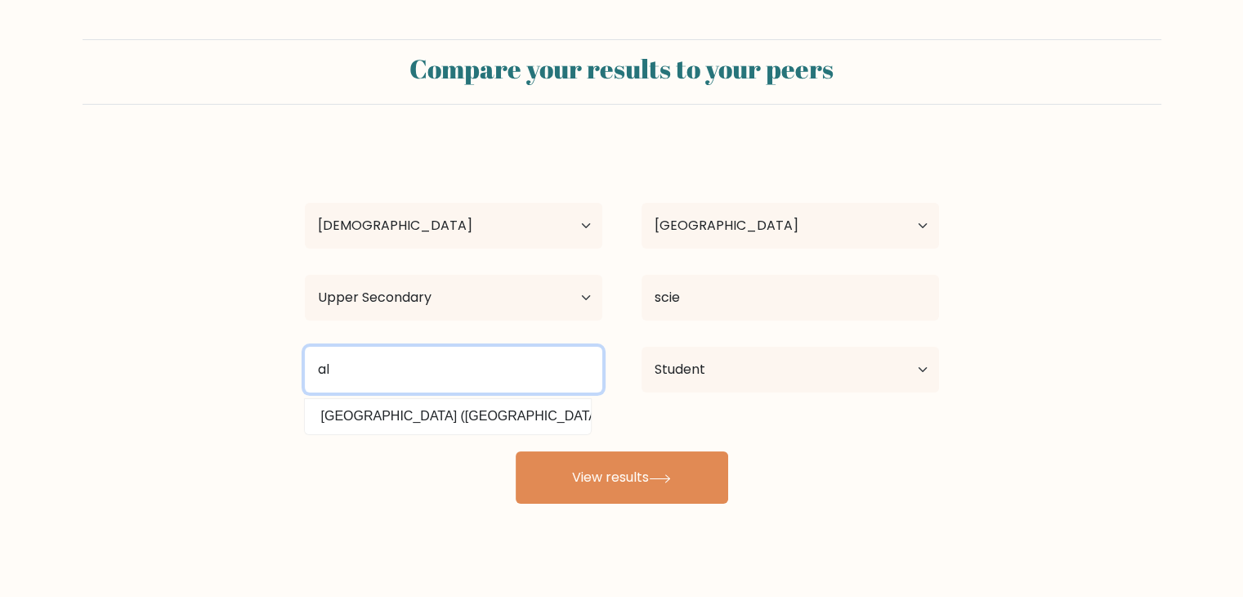
type input "a"
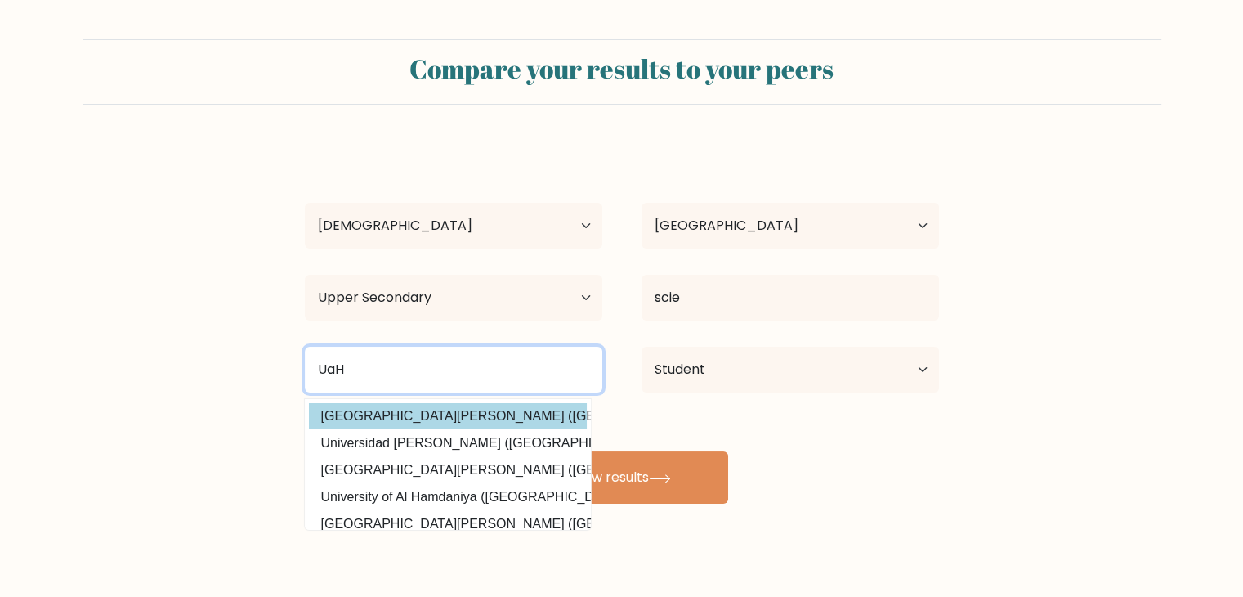
type input "UaH"
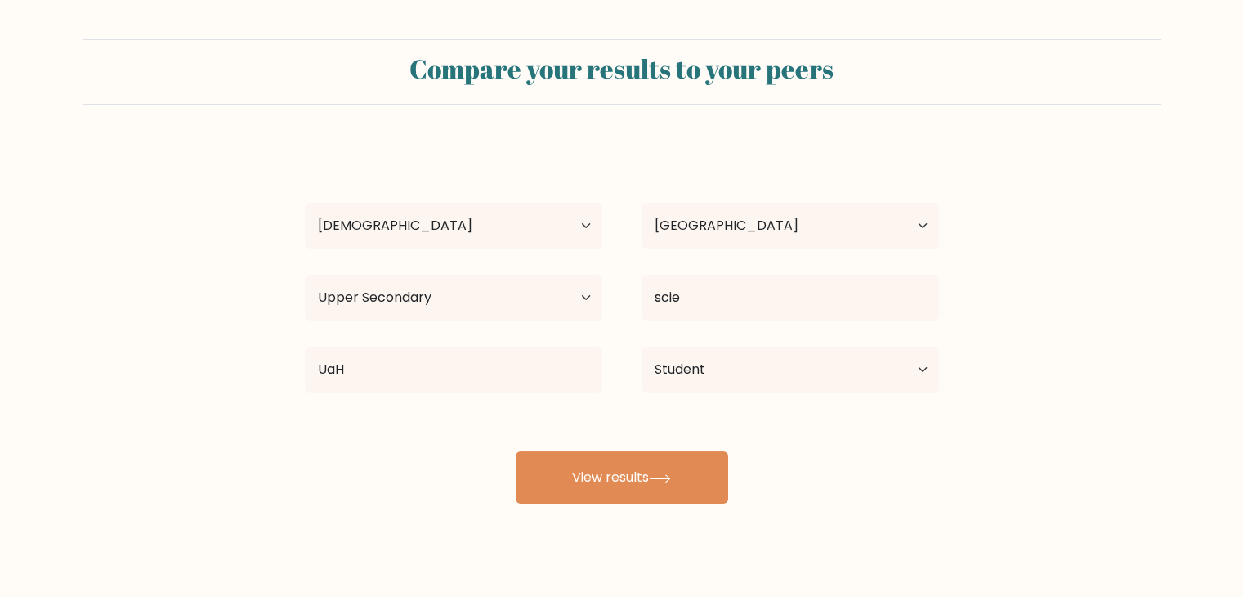
click at [489, 419] on div "joana [EMAIL_ADDRESS][DOMAIN_NAME] Age Under [DEMOGRAPHIC_DATA] [DEMOGRAPHIC_DA…" at bounding box center [622, 324] width 654 height 360
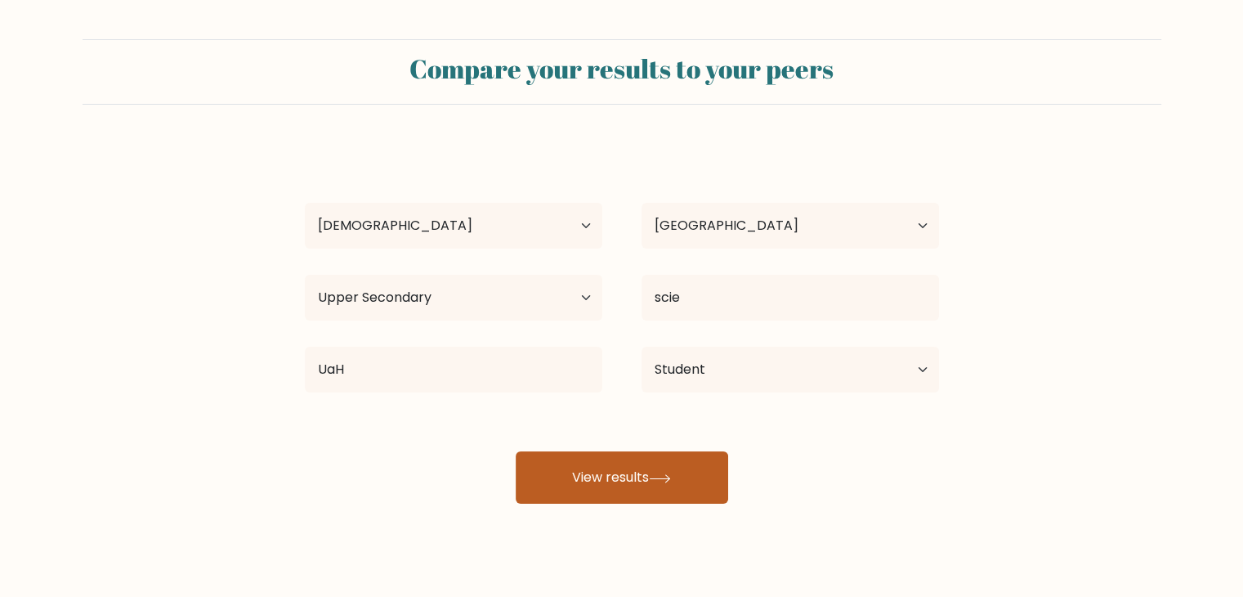
click at [571, 462] on button "View results" at bounding box center [622, 477] width 213 height 52
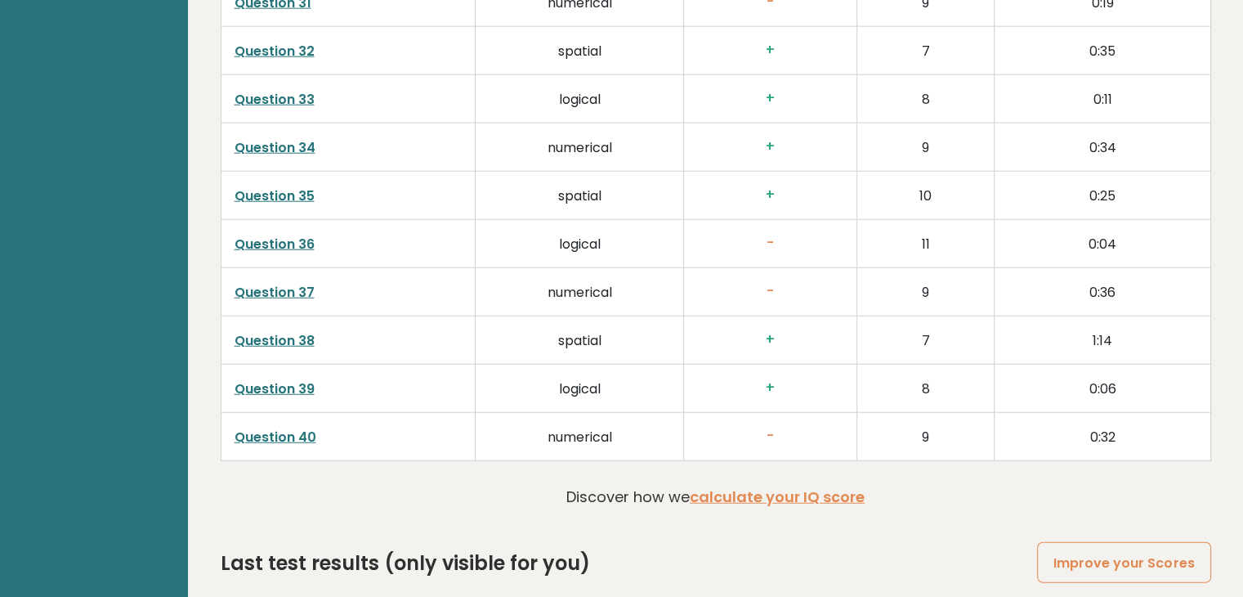
scroll to position [4176, 0]
